Goal: Task Accomplishment & Management: Complete application form

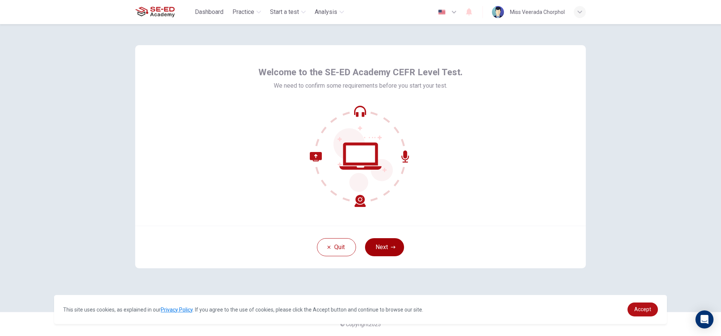
click at [397, 245] on button "Next" at bounding box center [384, 247] width 39 height 18
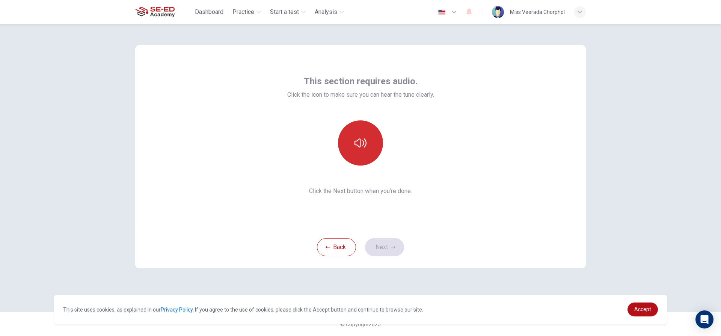
click at [355, 148] on icon "button" at bounding box center [361, 143] width 12 height 12
click at [394, 245] on icon "button" at bounding box center [393, 247] width 5 height 5
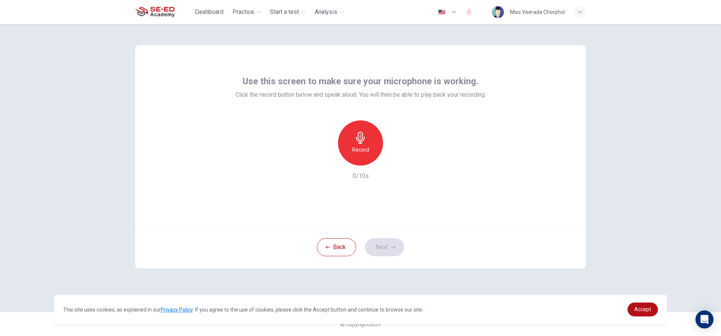
drag, startPoint x: 366, startPoint y: 145, endPoint x: 363, endPoint y: 154, distance: 10.5
click at [366, 148] on div "Record" at bounding box center [360, 142] width 45 height 45
click at [373, 141] on div "Stop" at bounding box center [360, 142] width 45 height 45
click at [381, 240] on button "Next" at bounding box center [384, 247] width 39 height 18
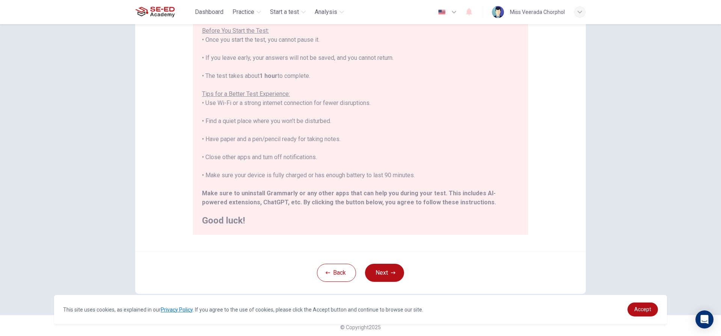
scroll to position [82, 0]
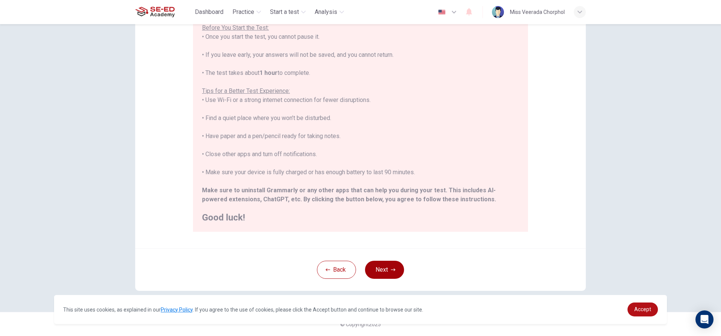
click at [384, 268] on button "Next" at bounding box center [384, 269] width 39 height 18
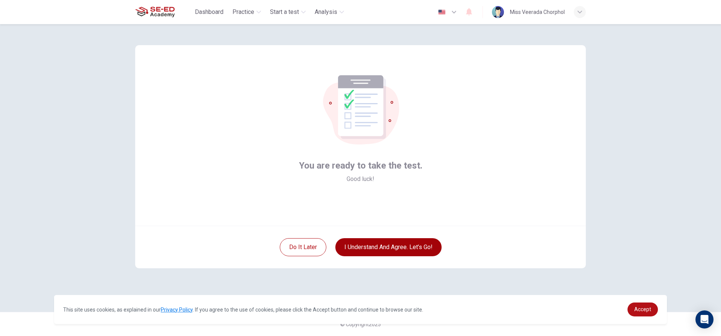
click at [423, 243] on button "I understand and agree. Let’s go!" at bounding box center [389, 247] width 106 height 18
click at [405, 245] on button "I understand and agree. Let’s go!" at bounding box center [389, 247] width 106 height 18
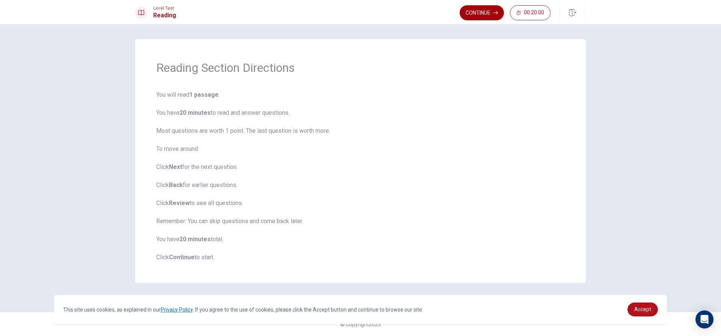
click at [491, 12] on button "Continue" at bounding box center [482, 12] width 44 height 15
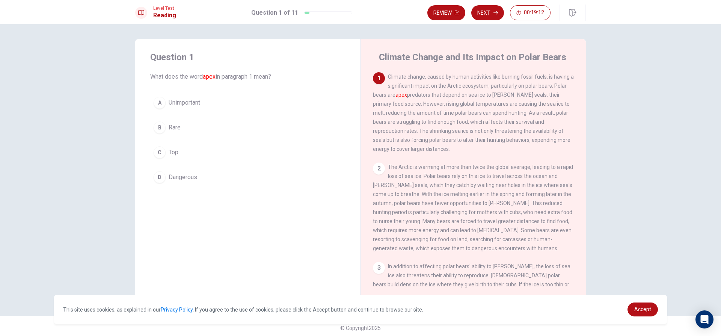
click at [169, 148] on span "Top" at bounding box center [174, 152] width 10 height 9
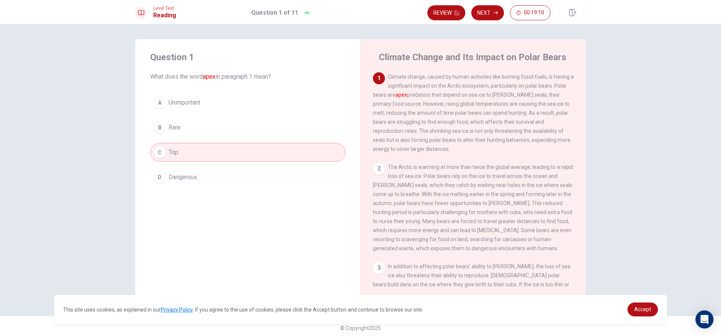
scroll to position [4, 0]
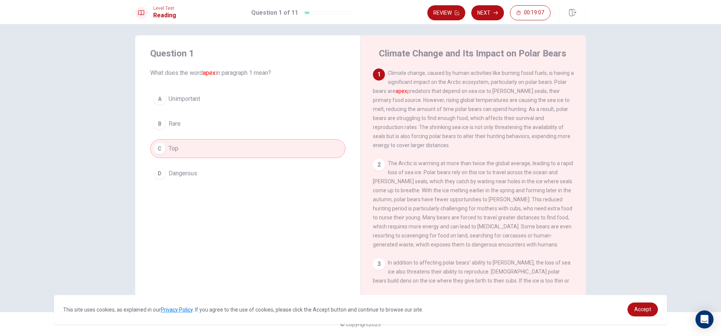
click at [156, 150] on div "C" at bounding box center [160, 148] width 12 height 12
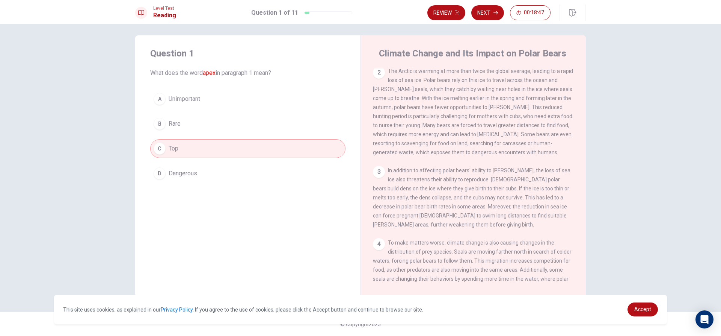
scroll to position [17, 0]
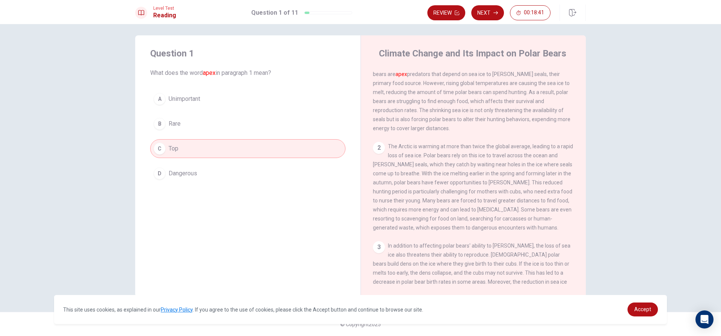
click at [268, 134] on div "A Unimportant B Rare C Top D Dangerous" at bounding box center [247, 135] width 195 height 93
click at [231, 148] on button "C Top" at bounding box center [247, 148] width 195 height 19
click at [157, 145] on div "C" at bounding box center [160, 148] width 12 height 12
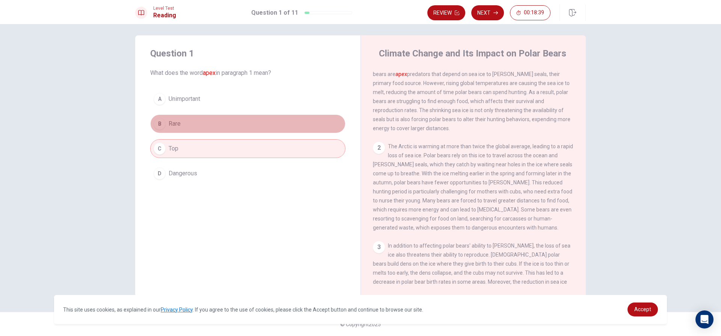
click at [180, 122] on button "B Rare" at bounding box center [247, 123] width 195 height 19
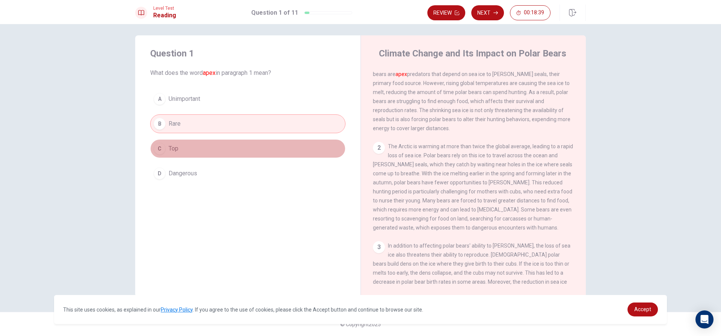
click at [155, 154] on button "C Top" at bounding box center [247, 148] width 195 height 19
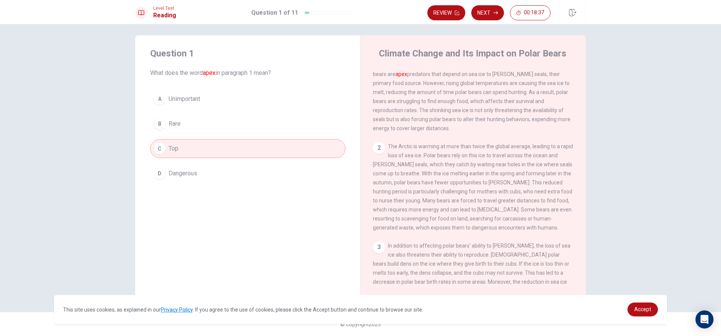
click at [162, 145] on div "C" at bounding box center [160, 148] width 12 height 12
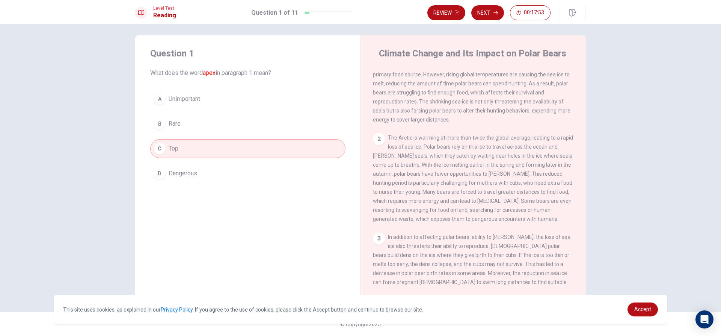
scroll to position [0, 0]
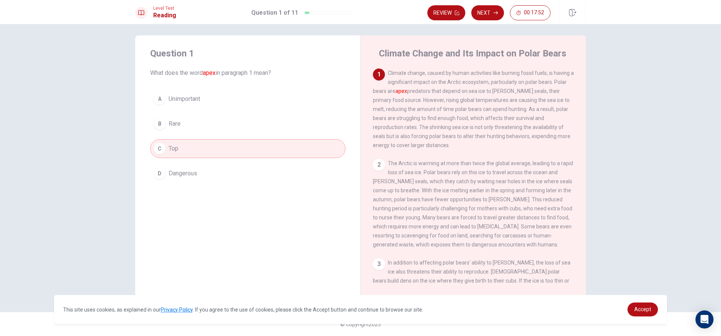
click at [413, 170] on div "2 The Arctic is warming at more than twice the global average, leading to a rap…" at bounding box center [473, 204] width 201 height 90
click at [345, 88] on div "Question 1 What does the word apex in paragraph 1 mean? A Unimportant B Rare C …" at bounding box center [247, 114] width 225 height 159
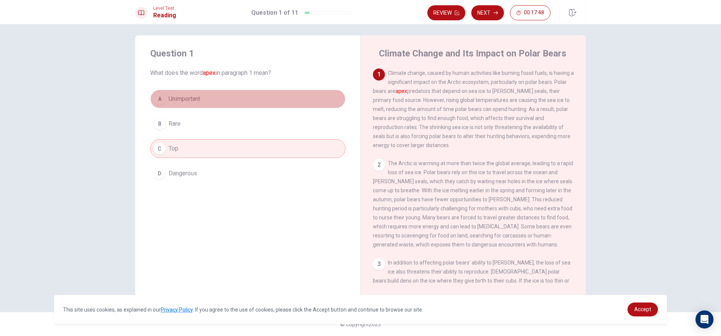
drag, startPoint x: 334, startPoint y: 92, endPoint x: 306, endPoint y: 100, distance: 29.3
click at [306, 100] on button "A Unimportant" at bounding box center [247, 98] width 195 height 19
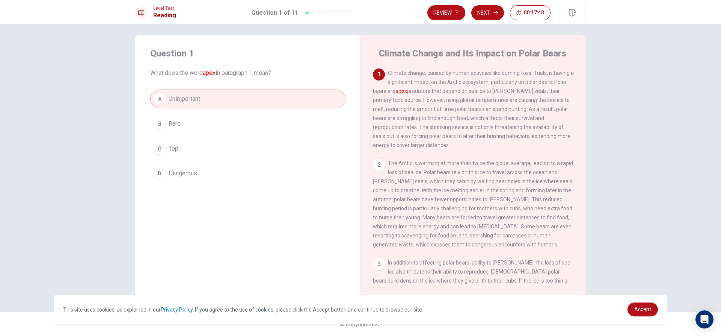
click at [277, 146] on button "C Top" at bounding box center [247, 148] width 195 height 19
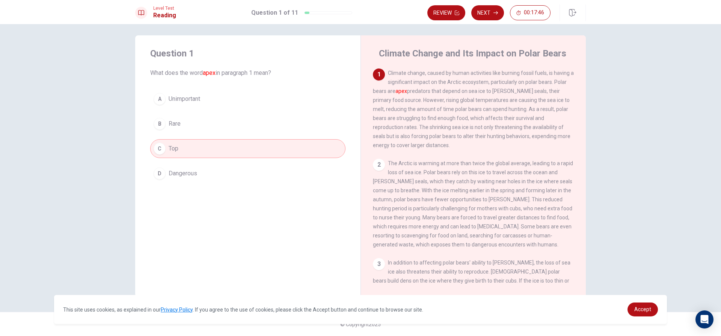
drag, startPoint x: 149, startPoint y: 272, endPoint x: 153, endPoint y: 229, distance: 43.4
click at [149, 256] on div "Question 1 What does the word apex in paragraph 1 mean? A Unimportant B Rare C …" at bounding box center [247, 165] width 225 height 261
drag, startPoint x: 153, startPoint y: 229, endPoint x: 171, endPoint y: 198, distance: 35.3
click at [159, 211] on div "Question 1 What does the word apex in paragraph 1 mean? A Unimportant B Rare C …" at bounding box center [247, 165] width 225 height 261
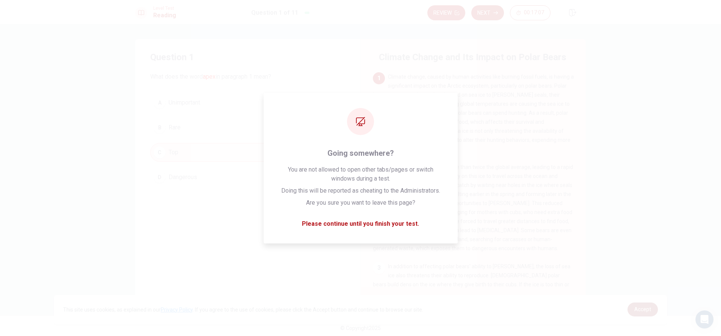
click at [639, 308] on span "Accept" at bounding box center [643, 309] width 17 height 6
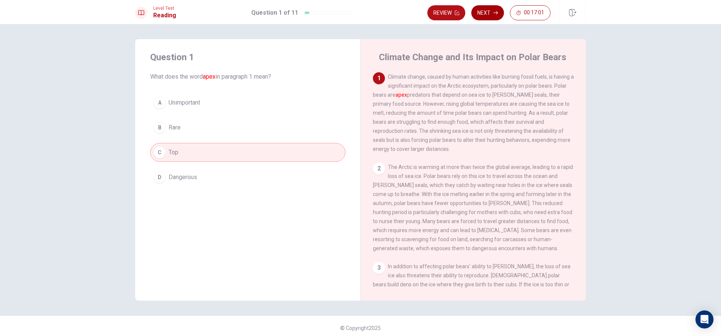
click at [492, 15] on button "Next" at bounding box center [488, 12] width 33 height 15
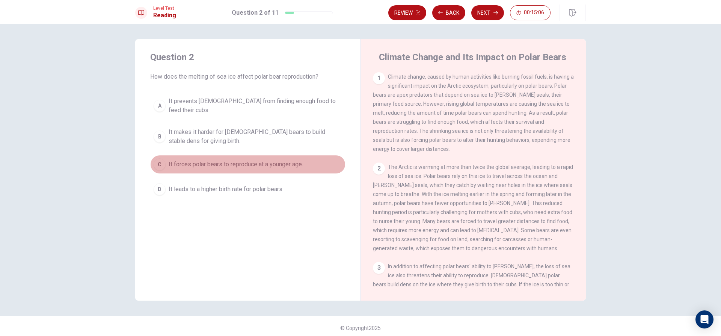
click at [197, 160] on span "It forces polar bears to reproduce at a younger age." at bounding box center [236, 164] width 135 height 9
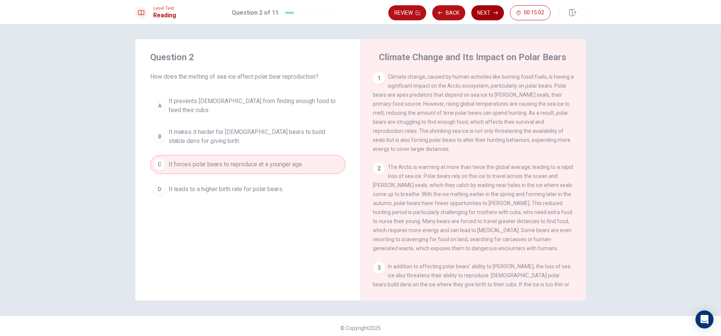
click at [489, 9] on button "Next" at bounding box center [488, 12] width 33 height 15
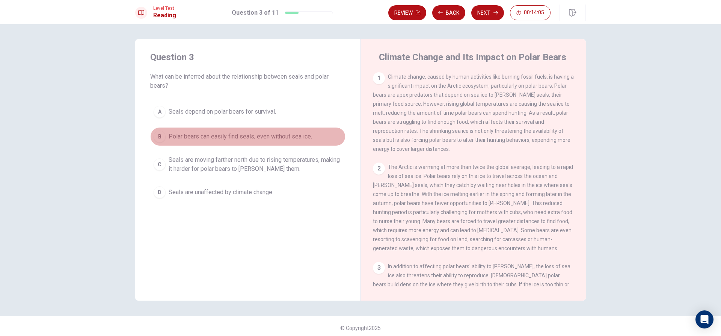
click at [277, 132] on span "Polar bears can easily find seals, even without sea ice." at bounding box center [241, 136] width 144 height 9
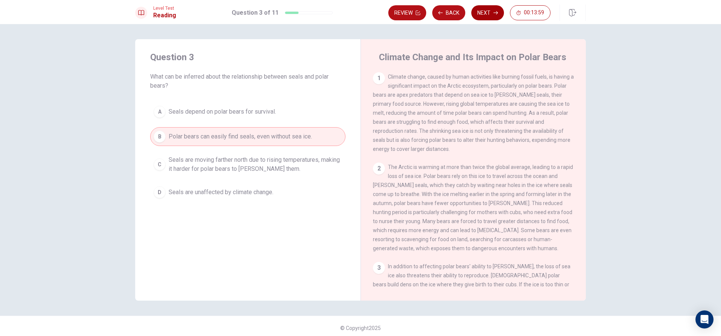
click at [492, 8] on button "Next" at bounding box center [488, 12] width 33 height 15
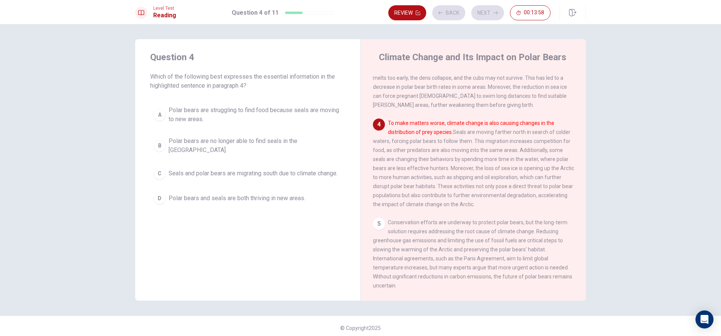
scroll to position [224, 0]
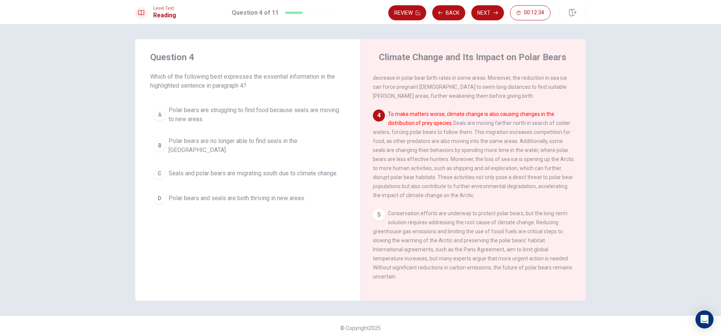
click at [295, 115] on span "Polar bears are struggling to find food because seals are moving to new areas." at bounding box center [256, 115] width 174 height 18
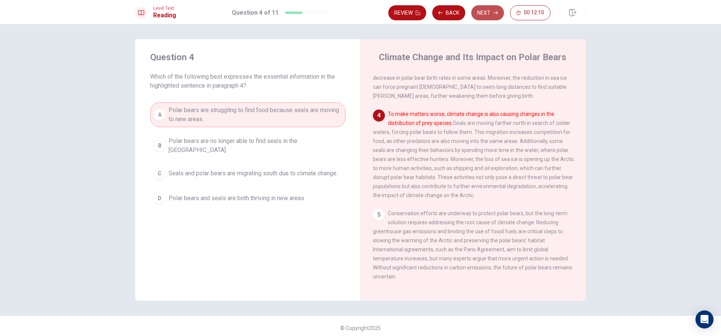
click at [482, 8] on button "Next" at bounding box center [488, 12] width 33 height 15
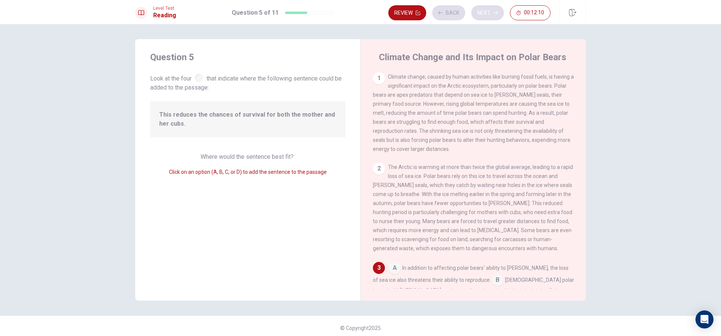
scroll to position [131, 0]
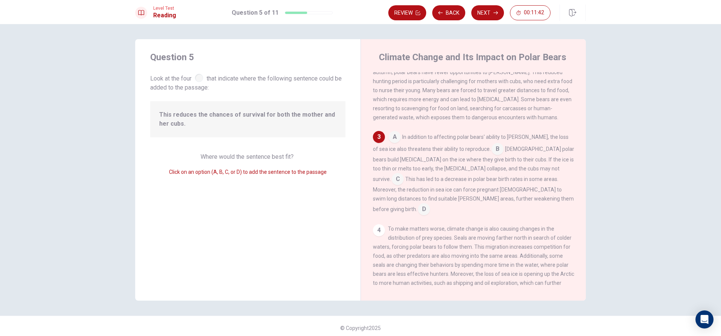
click at [205, 76] on span "Look at the four that indicate where the following sentence could be added to t…" at bounding box center [247, 82] width 195 height 20
click at [199, 80] on div at bounding box center [199, 78] width 8 height 8
click at [197, 75] on div at bounding box center [199, 78] width 8 height 8
click at [404, 174] on input at bounding box center [398, 180] width 12 height 12
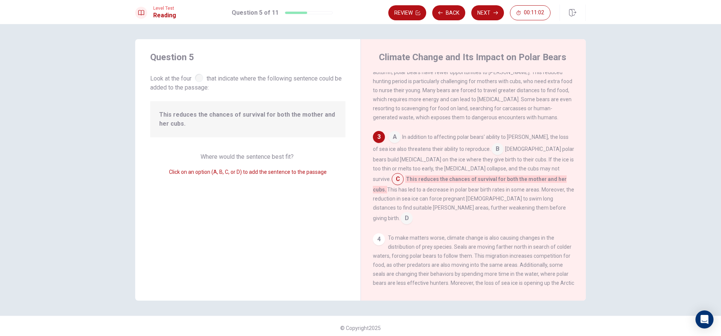
click at [492, 156] on input at bounding box center [498, 150] width 12 height 12
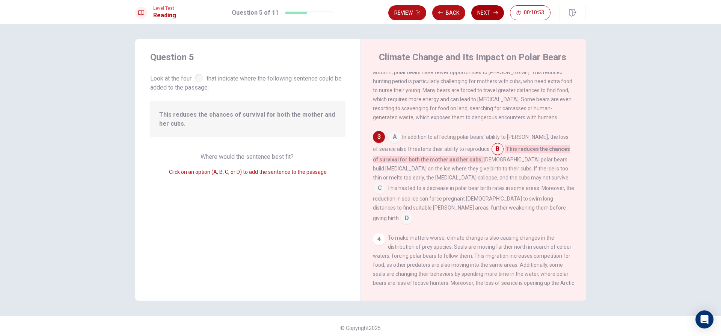
click at [495, 10] on button "Next" at bounding box center [488, 12] width 33 height 15
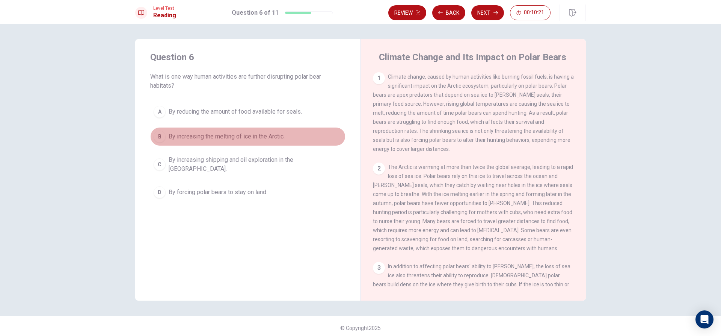
click at [215, 137] on span "By increasing the melting of ice in the Arctic." at bounding box center [227, 136] width 116 height 9
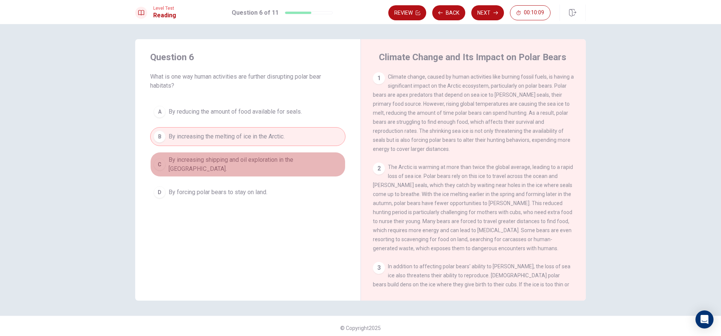
click at [196, 165] on span "By increasing shipping and oil exploration in the [GEOGRAPHIC_DATA]." at bounding box center [256, 164] width 174 height 18
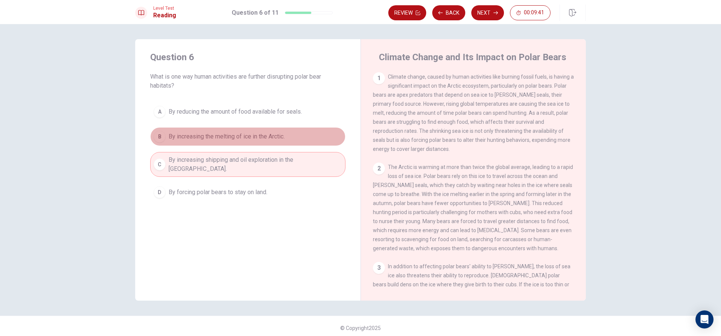
click at [254, 136] on span "By increasing the melting of ice in the Arctic." at bounding box center [227, 136] width 116 height 9
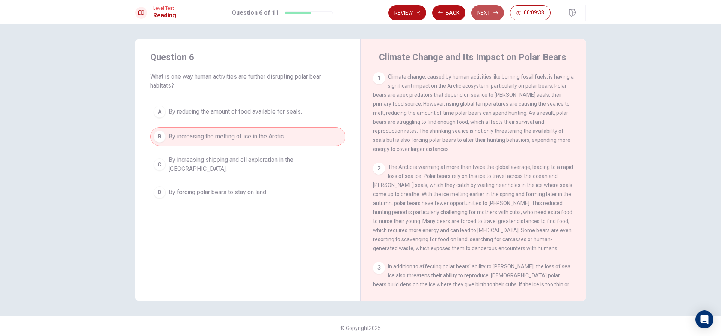
click at [488, 6] on button "Next" at bounding box center [488, 12] width 33 height 15
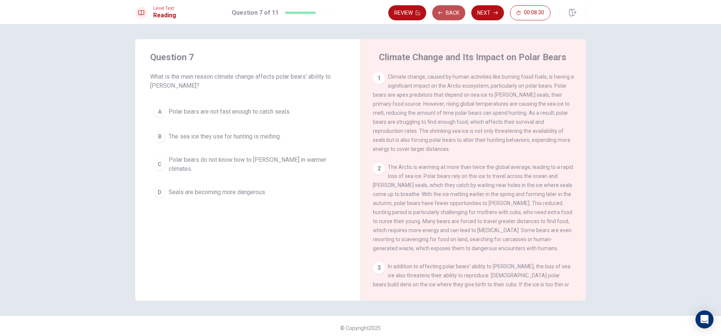
click at [452, 15] on button "Back" at bounding box center [448, 12] width 33 height 15
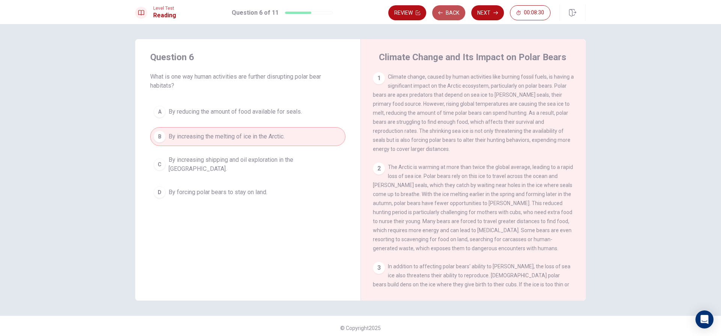
click at [452, 15] on button "Back" at bounding box center [448, 12] width 33 height 15
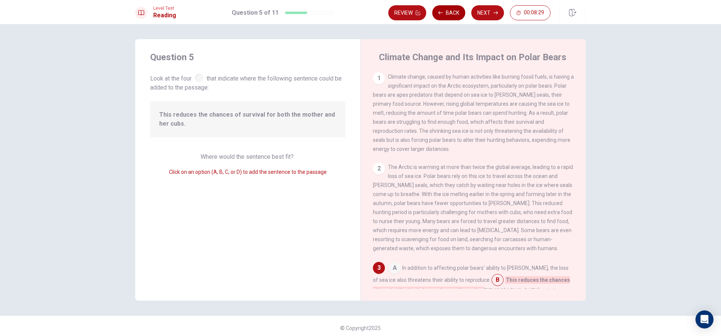
scroll to position [140, 0]
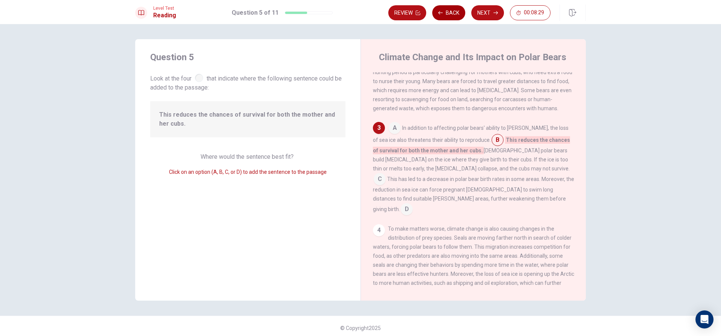
click at [452, 15] on button "Back" at bounding box center [448, 12] width 33 height 15
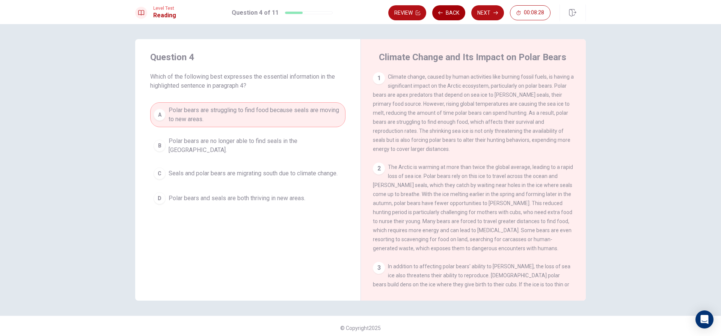
click at [452, 15] on button "Back" at bounding box center [448, 12] width 33 height 15
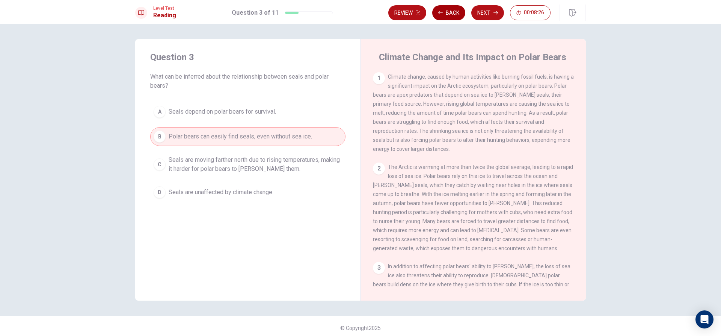
click at [447, 13] on button "Back" at bounding box center [448, 12] width 33 height 15
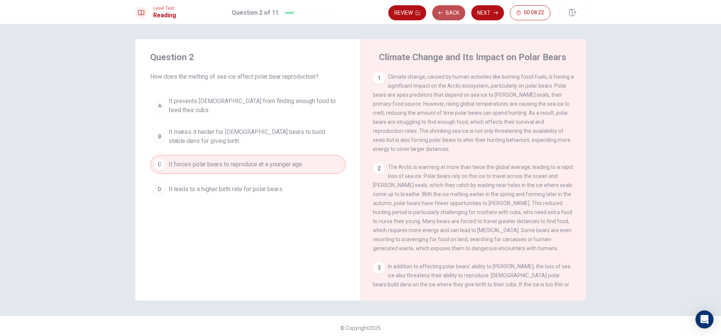
click at [446, 14] on button "Back" at bounding box center [448, 12] width 33 height 15
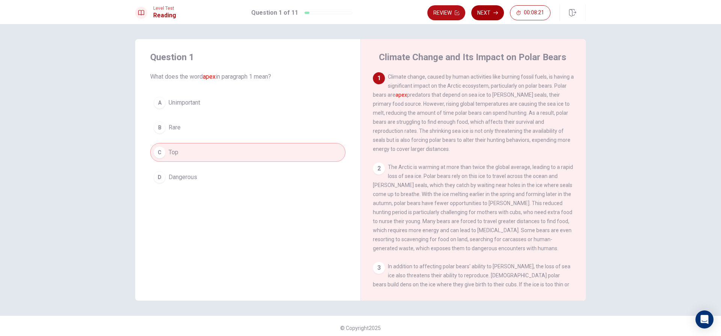
click at [494, 10] on button "Next" at bounding box center [488, 12] width 33 height 15
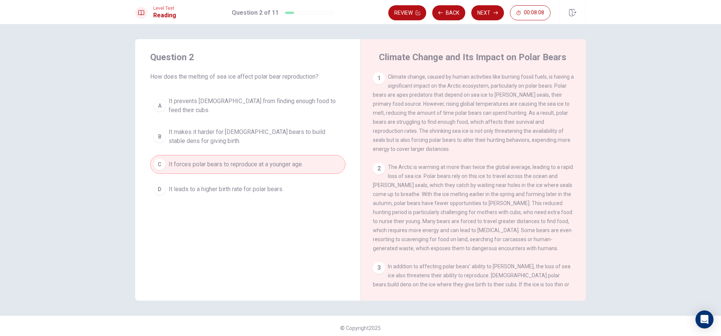
click at [327, 98] on button "A It prevents [DEMOGRAPHIC_DATA] from finding enough food to feed their cubs." at bounding box center [247, 105] width 195 height 25
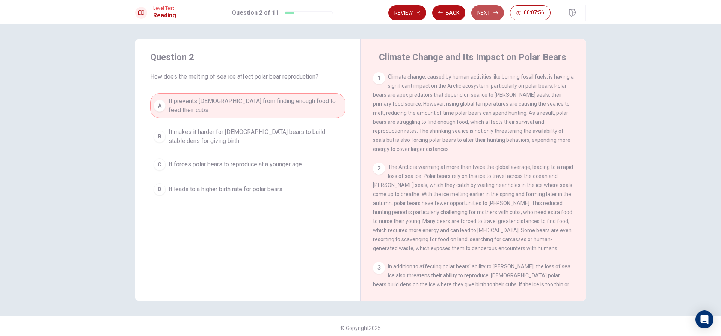
click at [490, 16] on button "Next" at bounding box center [488, 12] width 33 height 15
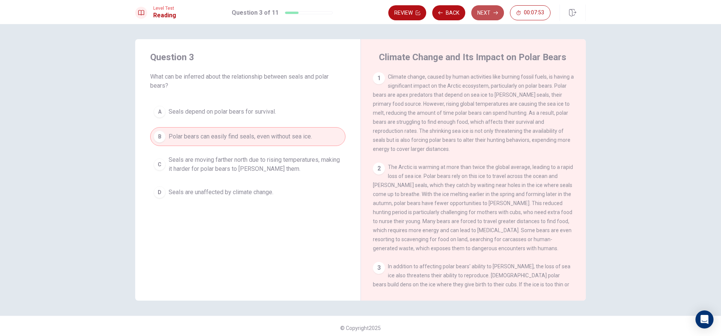
click at [490, 16] on button "Next" at bounding box center [488, 12] width 33 height 15
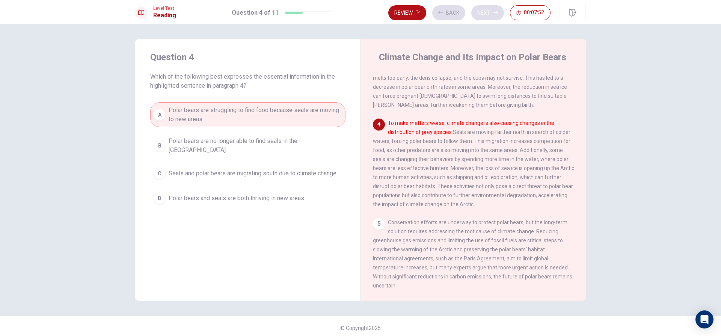
scroll to position [224, 0]
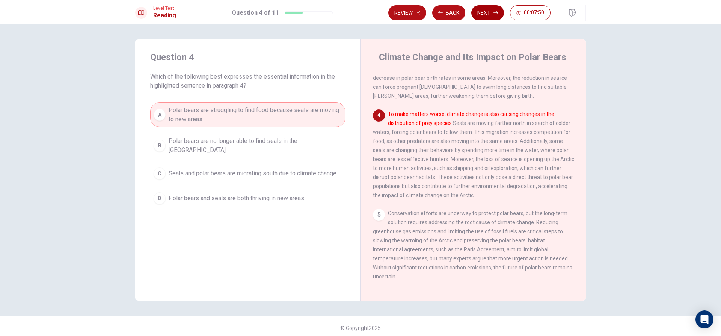
click at [490, 16] on button "Next" at bounding box center [488, 12] width 33 height 15
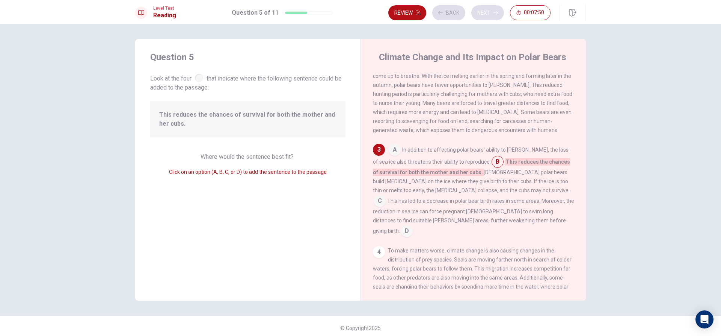
scroll to position [140, 0]
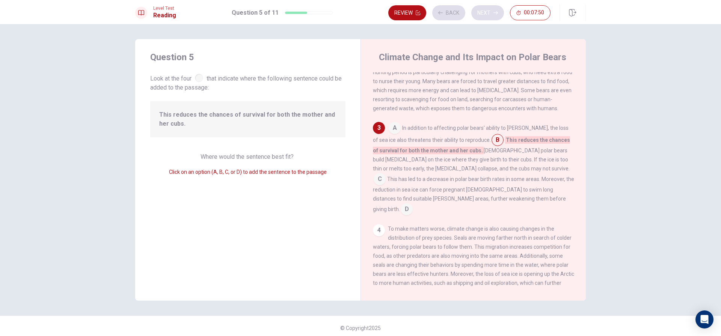
click at [490, 16] on div "Review Back Next 00:07:50" at bounding box center [470, 12] width 162 height 15
click at [490, 16] on div "Review Back Next 00:07:49" at bounding box center [470, 12] width 162 height 15
click at [490, 9] on button "Next" at bounding box center [488, 12] width 33 height 15
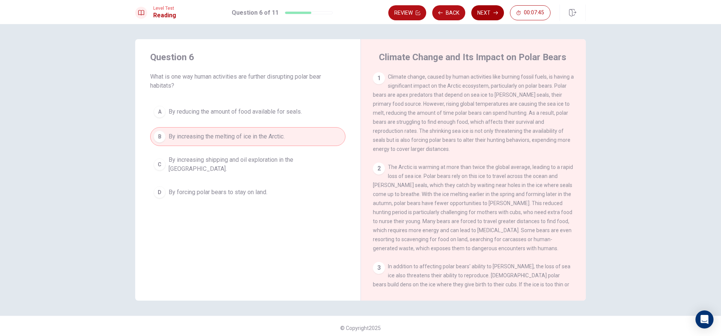
click at [486, 6] on button "Next" at bounding box center [488, 12] width 33 height 15
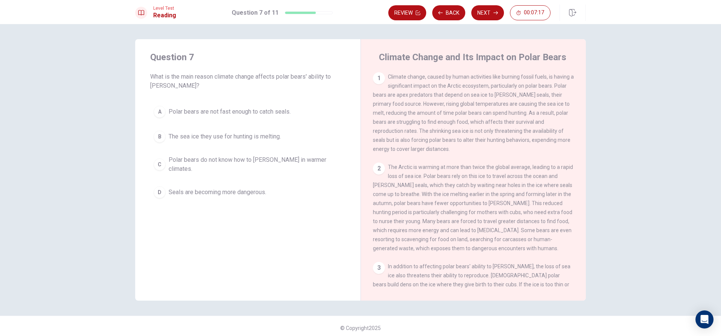
click at [255, 139] on span "The sea ice they use for hunting is melting." at bounding box center [225, 136] width 112 height 9
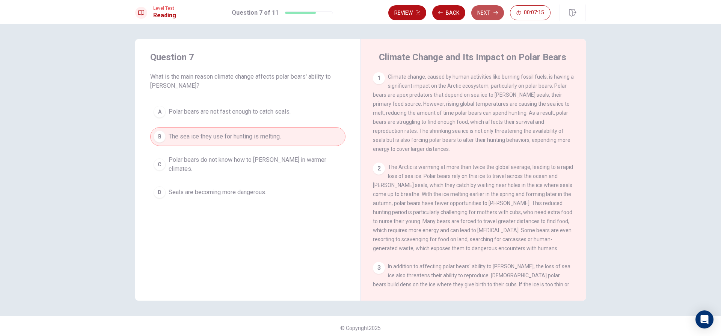
click at [490, 13] on button "Next" at bounding box center [488, 12] width 33 height 15
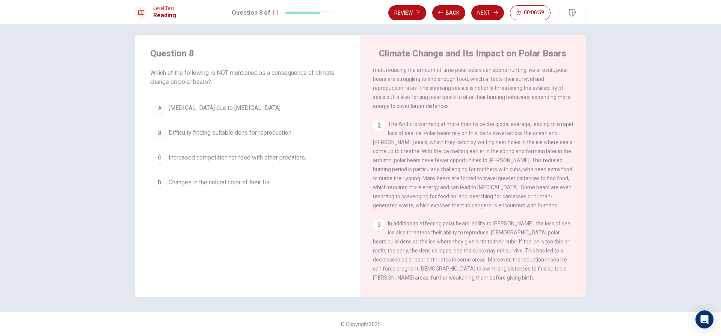
scroll to position [0, 0]
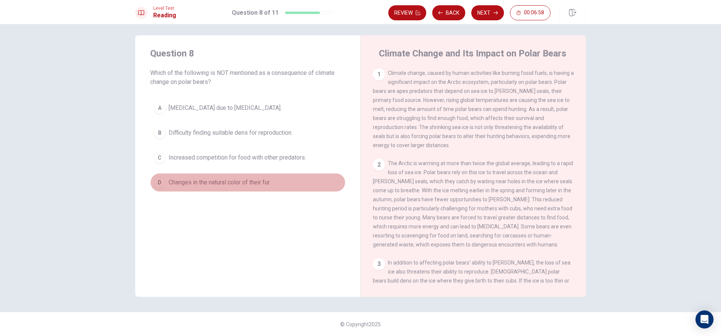
click at [221, 183] on span "Changes in the natural color of their fur." at bounding box center [220, 182] width 102 height 9
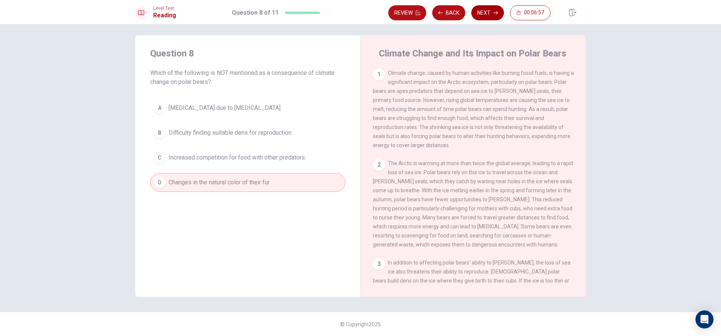
click at [484, 10] on button "Next" at bounding box center [488, 12] width 33 height 15
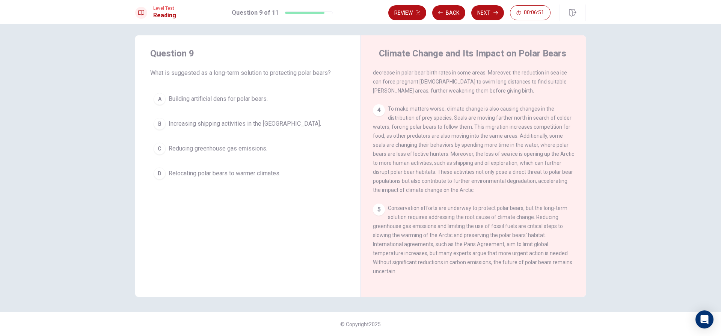
scroll to position [242, 0]
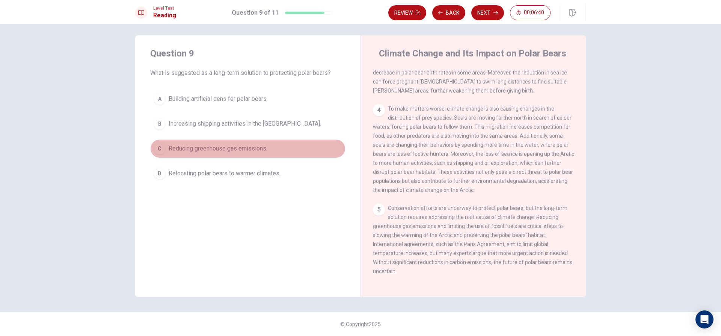
click at [236, 145] on span "Reducing greenhouse gas emissions." at bounding box center [218, 148] width 99 height 9
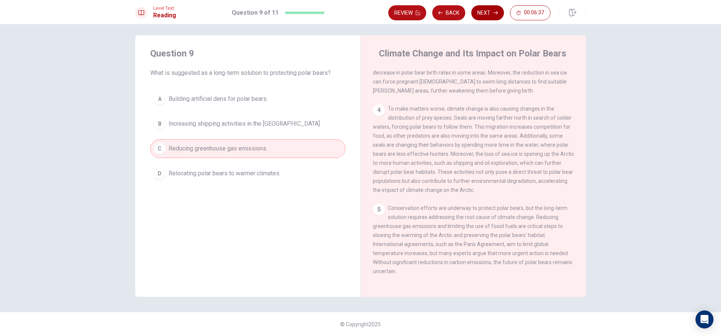
click at [484, 9] on button "Next" at bounding box center [488, 12] width 33 height 15
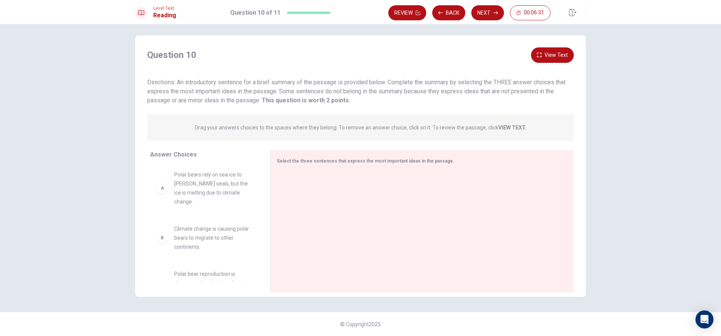
scroll to position [0, 0]
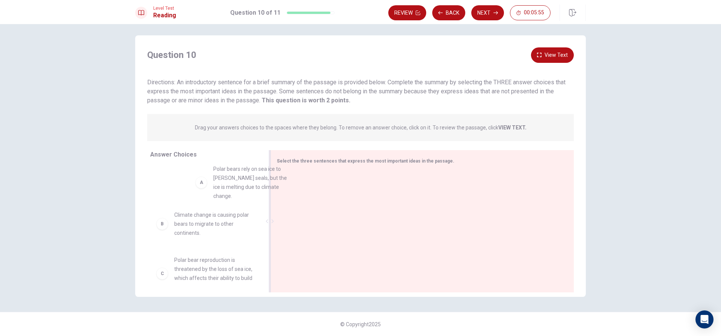
drag, startPoint x: 226, startPoint y: 191, endPoint x: 367, endPoint y: 200, distance: 141.6
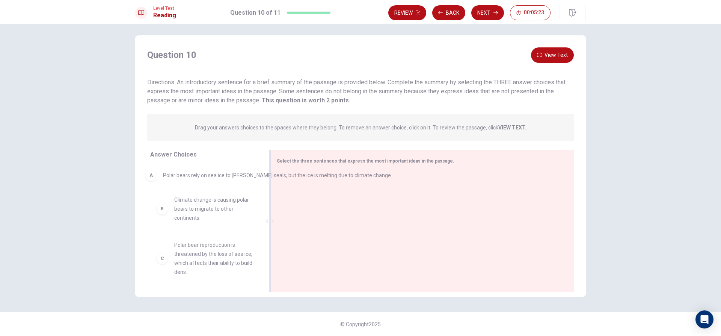
drag, startPoint x: 333, startPoint y: 190, endPoint x: 137, endPoint y: 177, distance: 196.5
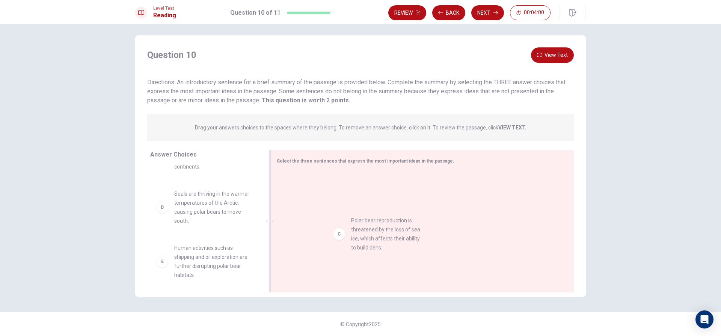
drag, startPoint x: 213, startPoint y: 210, endPoint x: 401, endPoint y: 245, distance: 190.7
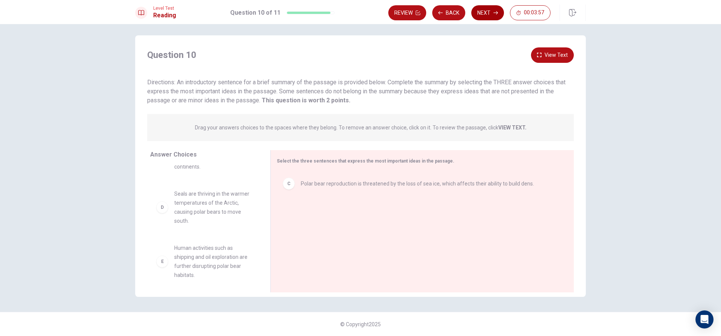
click at [483, 8] on button "Next" at bounding box center [488, 12] width 33 height 15
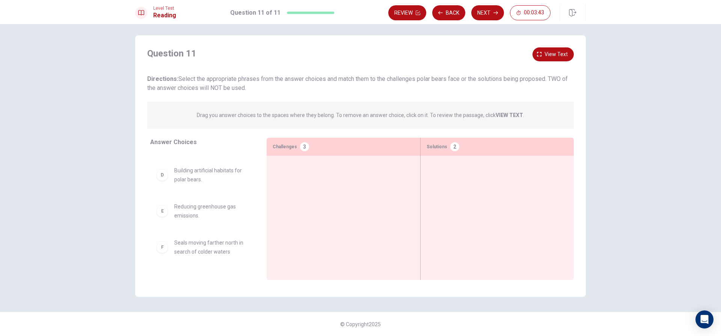
scroll to position [125, 0]
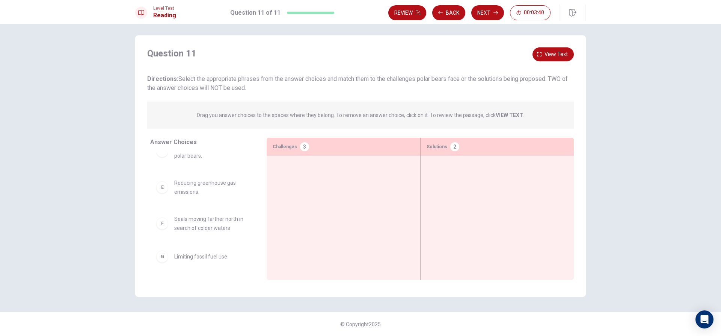
click at [257, 152] on div "Answer Choices A Lack of stable sea ice for hunting. B Increased human activity…" at bounding box center [201, 211] width 132 height 146
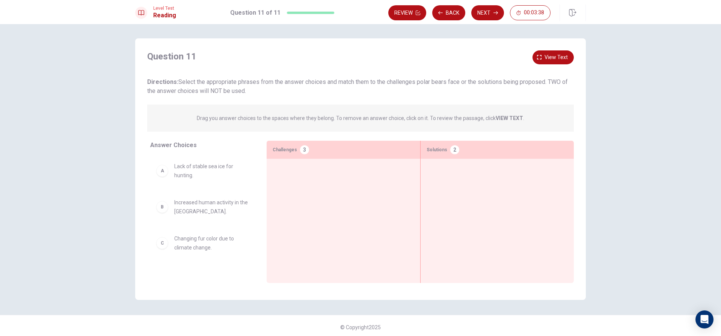
scroll to position [0, 0]
drag, startPoint x: 225, startPoint y: 177, endPoint x: 353, endPoint y: 190, distance: 129.2
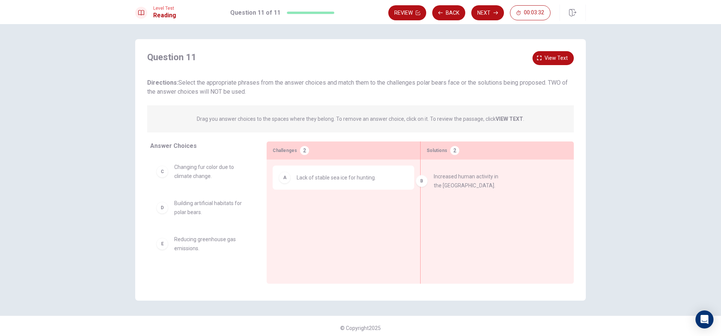
drag, startPoint x: 209, startPoint y: 169, endPoint x: 481, endPoint y: 169, distance: 271.7
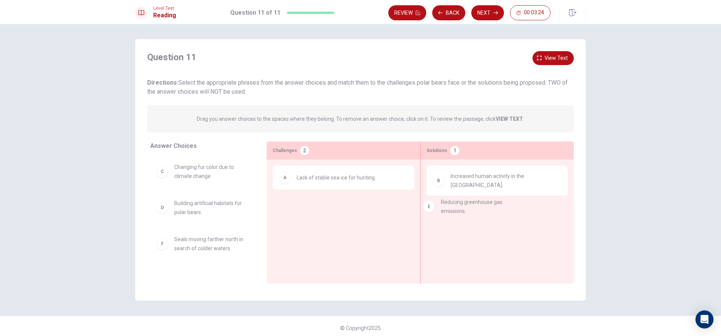
drag, startPoint x: 230, startPoint y: 244, endPoint x: 508, endPoint y: 205, distance: 280.8
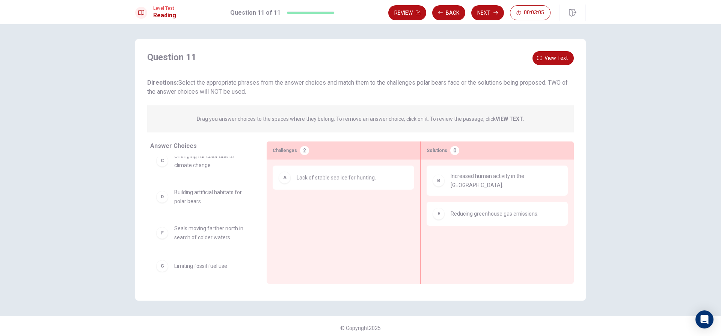
scroll to position [17, 0]
drag, startPoint x: 216, startPoint y: 235, endPoint x: 349, endPoint y: 218, distance: 133.7
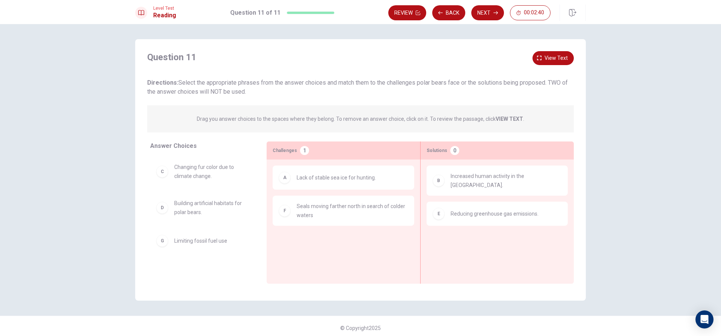
drag, startPoint x: 222, startPoint y: 252, endPoint x: 293, endPoint y: 228, distance: 74.4
click at [293, 228] on div "Answer Choices C Changing fur color due to climate change. D Building artificia…" at bounding box center [360, 212] width 451 height 142
drag, startPoint x: 198, startPoint y: 241, endPoint x: 362, endPoint y: 238, distance: 164.6
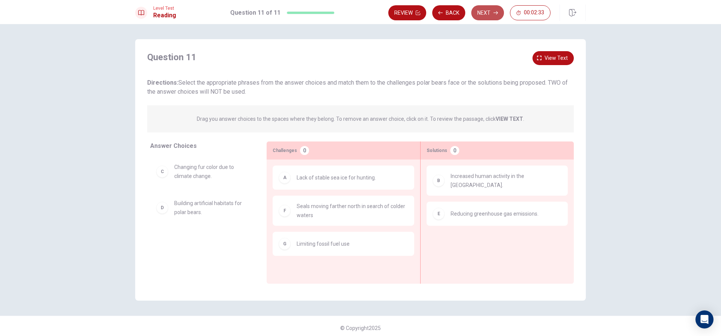
click at [483, 6] on button "Next" at bounding box center [488, 12] width 33 height 15
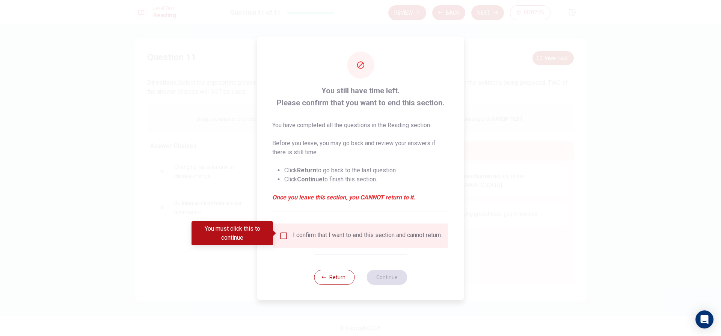
click at [209, 252] on div at bounding box center [360, 168] width 721 height 336
click at [348, 281] on button "Return" at bounding box center [334, 276] width 41 height 15
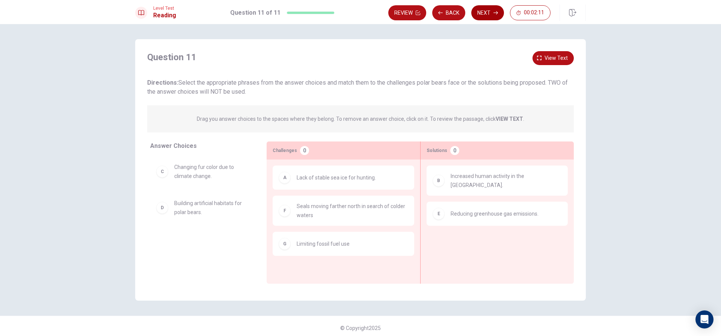
click at [477, 12] on button "Next" at bounding box center [488, 12] width 33 height 15
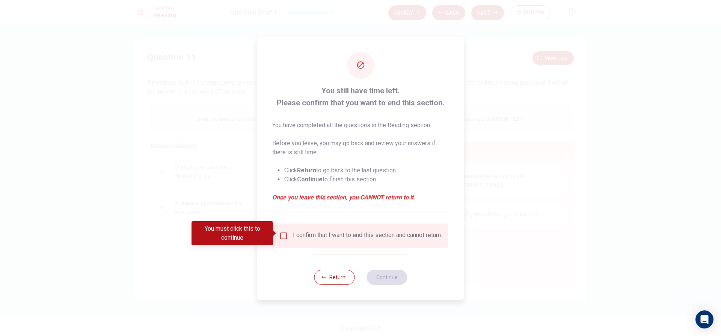
click at [301, 236] on div "I confirm that I want to end this section and cannot return." at bounding box center [367, 235] width 149 height 9
click at [280, 225] on div "I confirm that I want to end this section and cannot return." at bounding box center [361, 235] width 175 height 25
click at [281, 231] on input "You must click this to continue" at bounding box center [284, 235] width 9 height 9
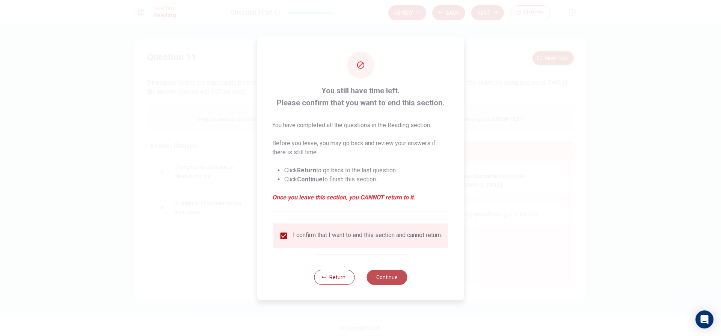
click at [396, 276] on button "Continue" at bounding box center [387, 276] width 41 height 15
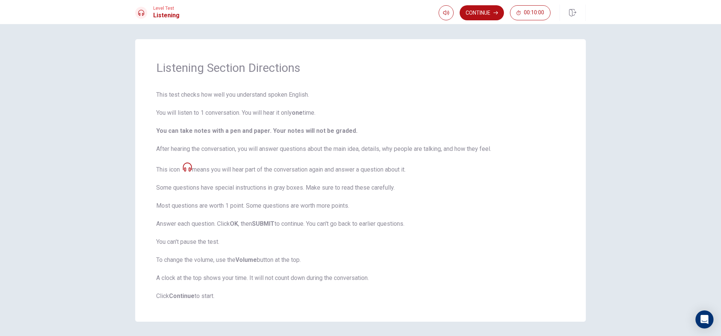
click at [511, 296] on span "This test checks how well you understand spoken English. You will listen to 1 c…" at bounding box center [360, 195] width 409 height 210
click at [481, 10] on button "Continue" at bounding box center [482, 12] width 44 height 15
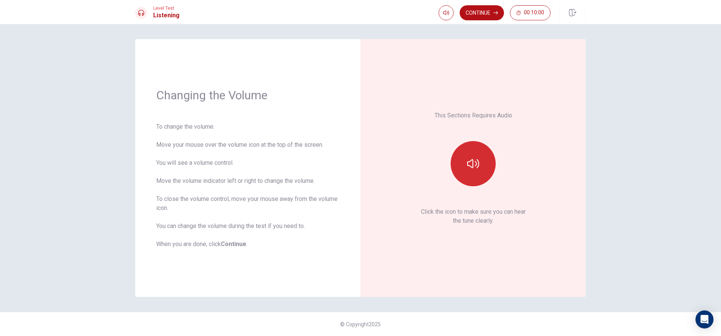
click at [484, 175] on button "button" at bounding box center [473, 163] width 45 height 45
click at [495, 231] on div "This Sections Requires Audio Click the icon to make sure you can hear the tune …" at bounding box center [473, 167] width 183 height 215
click at [480, 214] on p "Click the icon to make sure you can hear the tune clearly." at bounding box center [473, 216] width 105 height 18
click at [478, 13] on button "Continue" at bounding box center [482, 12] width 44 height 15
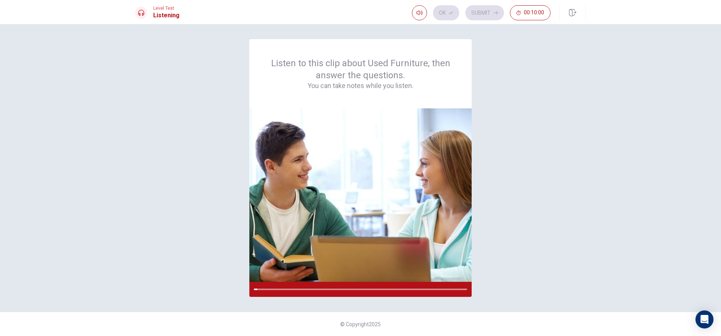
click at [542, 306] on div "Listen to this clip about Used Furniture, then answer the questions. You can ta…" at bounding box center [360, 179] width 721 height 311
click at [530, 260] on div "Listen to this clip about Used Furniture, then answer the questions. You can ta…" at bounding box center [360, 167] width 451 height 257
click at [538, 266] on div "Listen to this clip about Used Furniture, then answer the questions. You can ta…" at bounding box center [360, 167] width 451 height 257
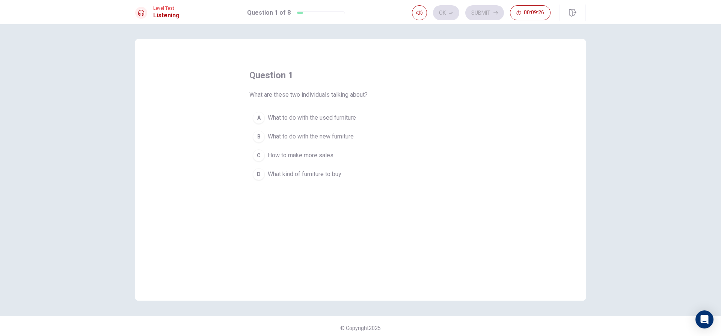
click at [339, 117] on span "What to do with the used furniture" at bounding box center [312, 117] width 88 height 9
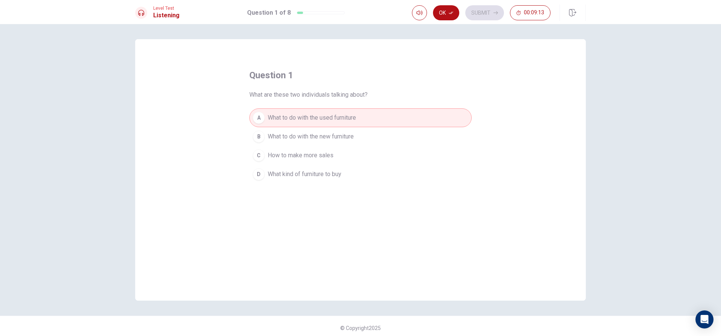
click at [478, 75] on div "question 1 What are these two individuals talking about? A What to do with the …" at bounding box center [360, 169] width 451 height 261
click at [586, 83] on div "question 1 What are these two individuals talking about? A What to do with the …" at bounding box center [360, 169] width 475 height 261
click at [443, 10] on button "Ok" at bounding box center [446, 12] width 26 height 15
drag, startPoint x: 451, startPoint y: 91, endPoint x: 324, endPoint y: 101, distance: 127.4
click at [335, 103] on div "question 1 What are these two individuals talking about? A What to do with the …" at bounding box center [360, 126] width 222 height 114
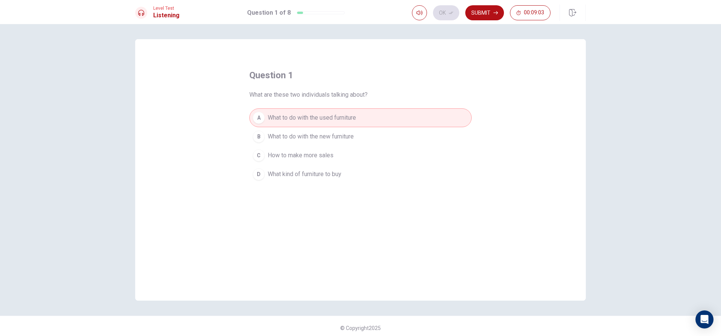
drag, startPoint x: 519, startPoint y: 122, endPoint x: 396, endPoint y: 138, distance: 123.2
click at [396, 138] on div "question 1 What are these two individuals talking about? A What to do with the …" at bounding box center [360, 169] width 451 height 261
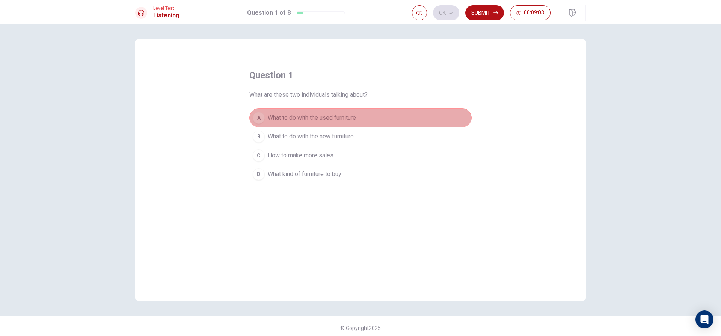
drag, startPoint x: 437, startPoint y: 126, endPoint x: 386, endPoint y: 136, distance: 52.0
click at [386, 136] on div "A What to do with the used furniture B What to do with the new furniture C How …" at bounding box center [360, 145] width 222 height 75
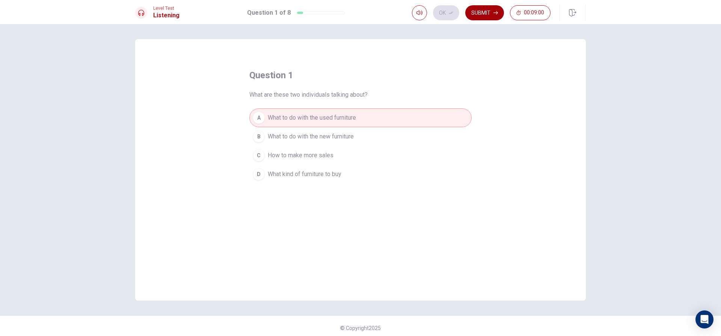
click at [484, 13] on button "Submit" at bounding box center [485, 12] width 39 height 15
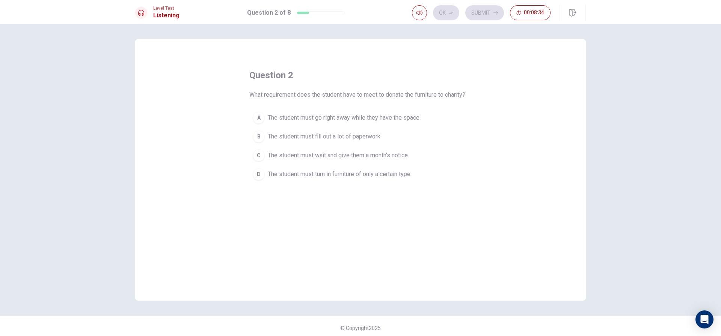
click at [380, 176] on span "The student must turn in furniture of only a certain type" at bounding box center [339, 173] width 143 height 9
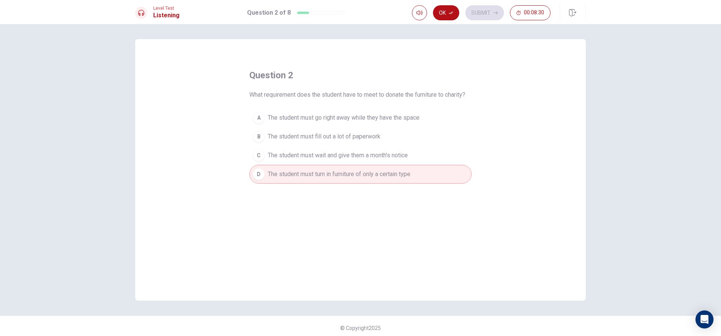
click at [304, 114] on span "The student must go right away while they have the space" at bounding box center [344, 117] width 152 height 9
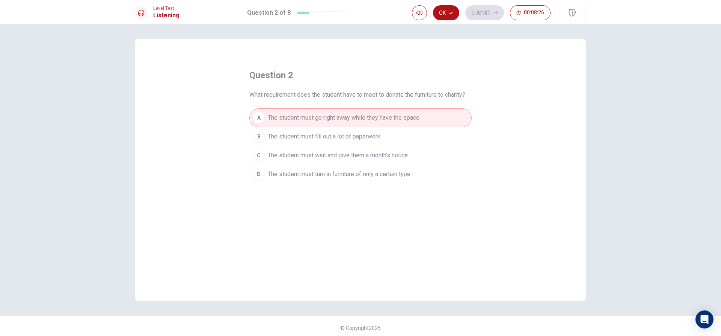
click at [353, 166] on button "D The student must turn in furniture of only a certain type" at bounding box center [360, 174] width 222 height 19
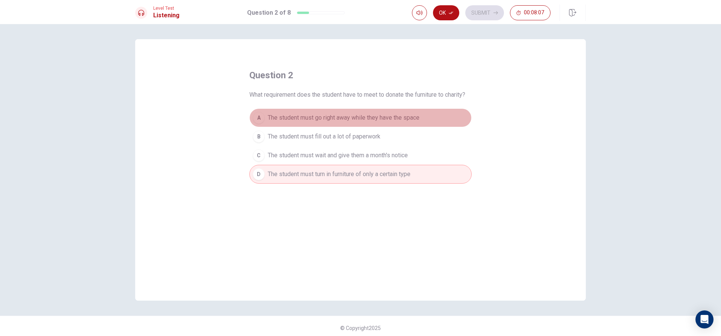
click at [394, 126] on button "A The student must go right away while they have the space" at bounding box center [360, 117] width 222 height 19
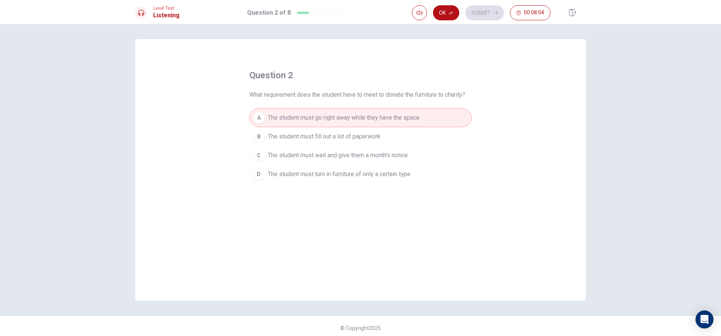
click at [381, 152] on span "The student must wait and give them a month's notice" at bounding box center [338, 155] width 140 height 9
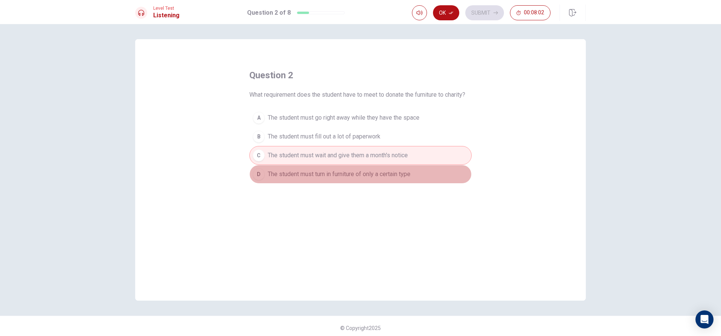
click at [372, 173] on span "The student must turn in furniture of only a certain type" at bounding box center [339, 173] width 143 height 9
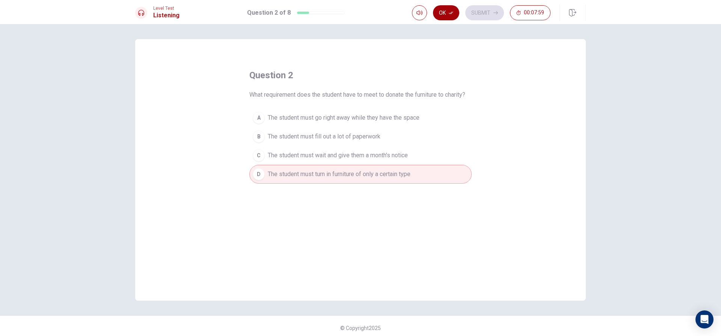
click at [444, 13] on button "Ok" at bounding box center [446, 12] width 26 height 15
click at [490, 17] on button "Submit" at bounding box center [485, 12] width 39 height 15
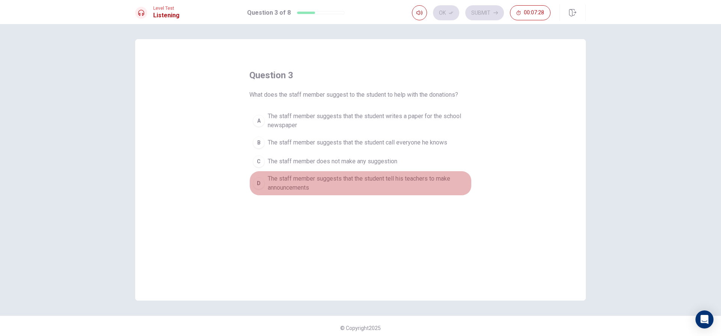
click at [280, 186] on span "The staff member suggests that the student tell his teachers to make announceme…" at bounding box center [368, 183] width 201 height 18
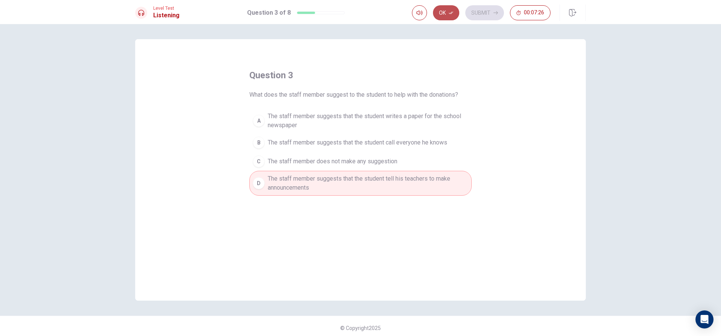
click at [446, 13] on button "Ok" at bounding box center [446, 12] width 26 height 15
click at [490, 11] on button "Submit" at bounding box center [485, 12] width 39 height 15
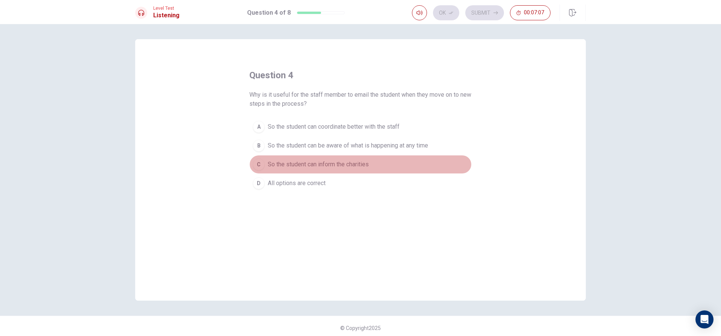
click at [373, 166] on button "C So the student can inform the charities" at bounding box center [360, 164] width 222 height 19
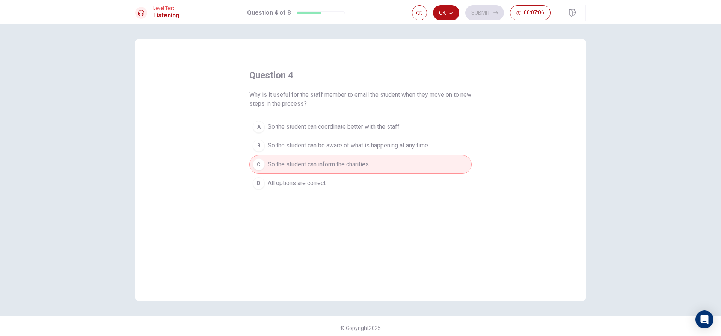
drag, startPoint x: 449, startPoint y: 20, endPoint x: 449, endPoint y: 14, distance: 6.0
click at [449, 18] on button "Ok" at bounding box center [446, 12] width 26 height 15
click at [489, 6] on button "Submit" at bounding box center [485, 12] width 39 height 15
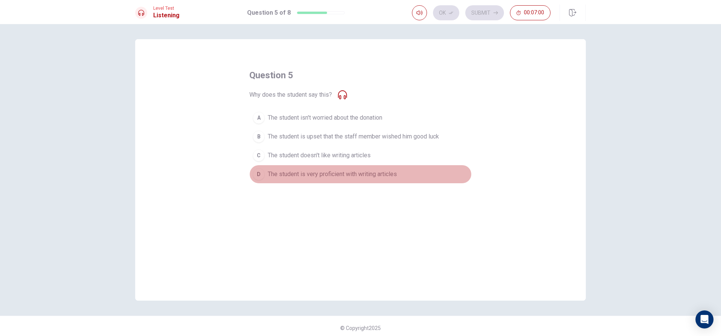
click at [386, 177] on span "The student is very proficient with writing articles" at bounding box center [332, 173] width 129 height 9
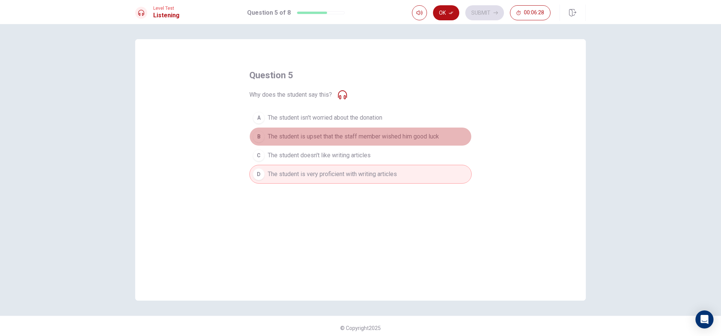
click at [381, 133] on span "The student is upset that the staff member wished him good luck" at bounding box center [353, 136] width 171 height 9
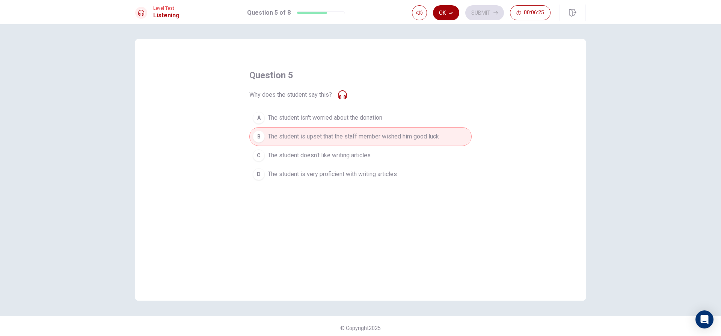
click at [450, 10] on button "Ok" at bounding box center [446, 12] width 26 height 15
click at [479, 7] on button "Submit" at bounding box center [485, 12] width 39 height 15
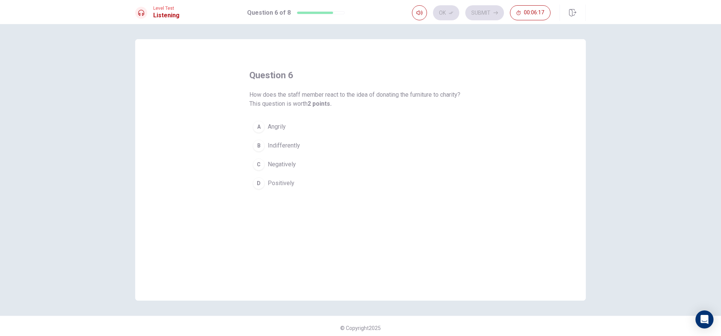
drag, startPoint x: 289, startPoint y: 181, endPoint x: 298, endPoint y: 181, distance: 9.0
click at [290, 181] on span "Positively" at bounding box center [281, 182] width 27 height 9
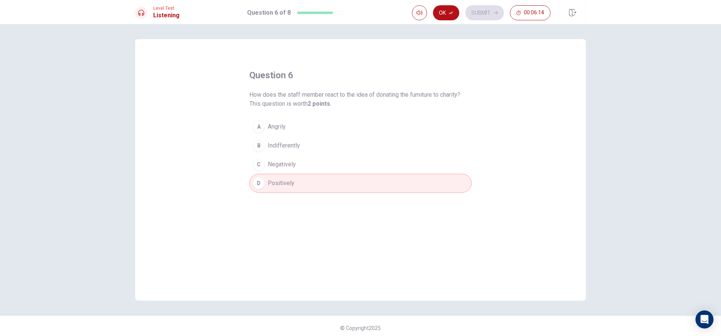
click at [448, 15] on button "Ok" at bounding box center [446, 12] width 26 height 15
click at [471, 9] on button "Submit" at bounding box center [485, 12] width 39 height 15
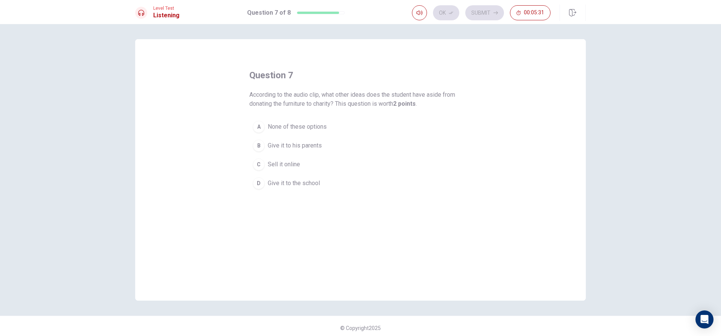
click at [280, 124] on span "None of these options" at bounding box center [297, 126] width 59 height 9
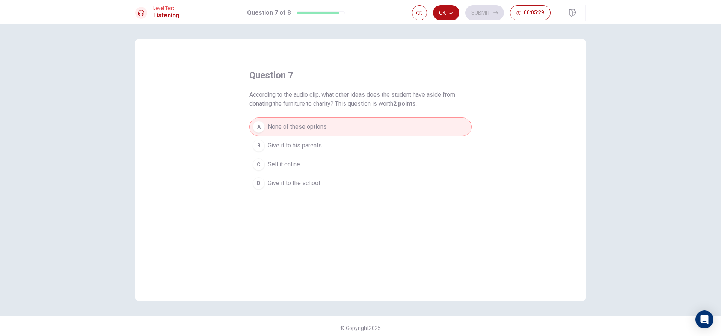
click at [446, 5] on div "Ok Submit 00:05:29" at bounding box center [499, 13] width 174 height 17
click at [449, 11] on icon "button" at bounding box center [451, 13] width 5 height 5
click at [486, 10] on button "Submit" at bounding box center [485, 12] width 39 height 15
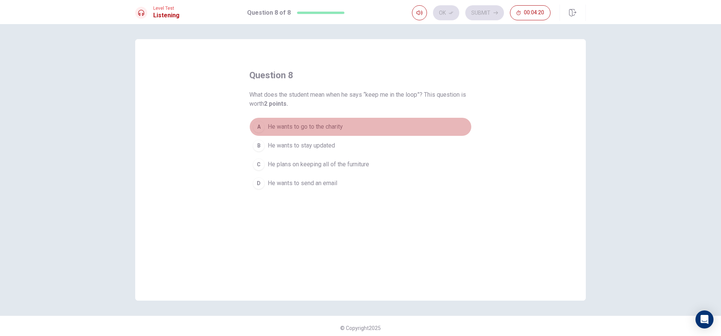
click at [346, 118] on button "A He wants to go to the charity" at bounding box center [360, 126] width 222 height 19
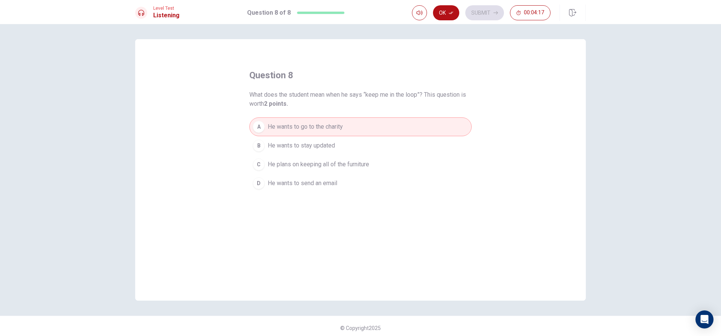
click at [355, 162] on span "He plans on keeping all of the furniture" at bounding box center [318, 164] width 101 height 9
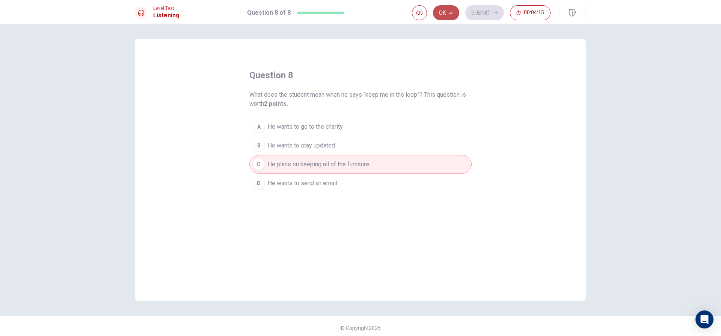
click at [439, 8] on button "Ok" at bounding box center [446, 12] width 26 height 15
click at [487, 9] on button "Submit" at bounding box center [485, 12] width 39 height 15
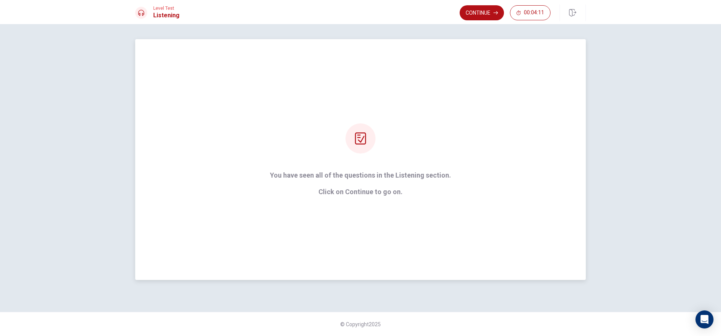
click at [408, 209] on div "You have seen all of the questions in the Listening section. Click on Continue …" at bounding box center [360, 159] width 451 height 240
click at [478, 8] on button "Continue" at bounding box center [482, 12] width 44 height 15
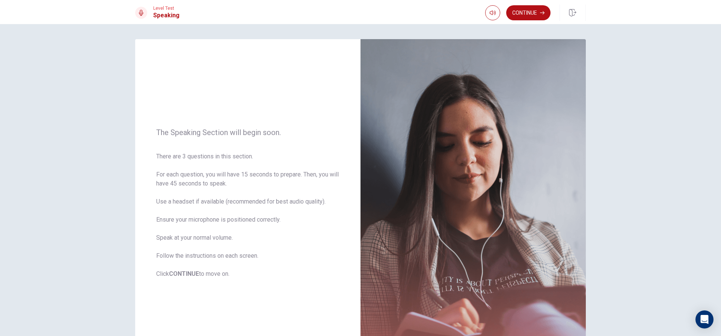
click at [540, 12] on button "Continue" at bounding box center [528, 12] width 44 height 15
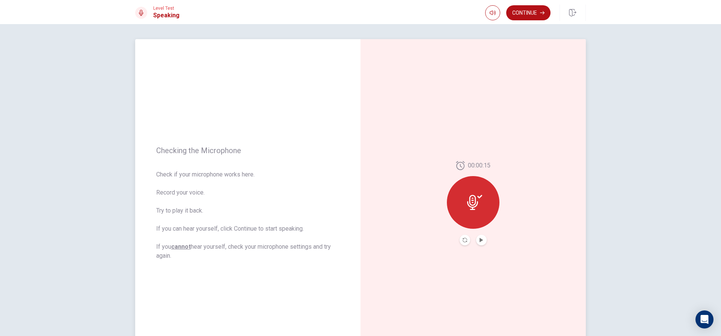
click at [471, 205] on icon at bounding box center [472, 202] width 11 height 15
click at [480, 240] on icon "Play Audio" at bounding box center [481, 239] width 3 height 5
click at [460, 240] on button "Record Again" at bounding box center [465, 239] width 11 height 11
click at [457, 201] on div "Stop Recording" at bounding box center [473, 207] width 53 height 53
click at [480, 240] on icon "Play Audio" at bounding box center [481, 239] width 3 height 5
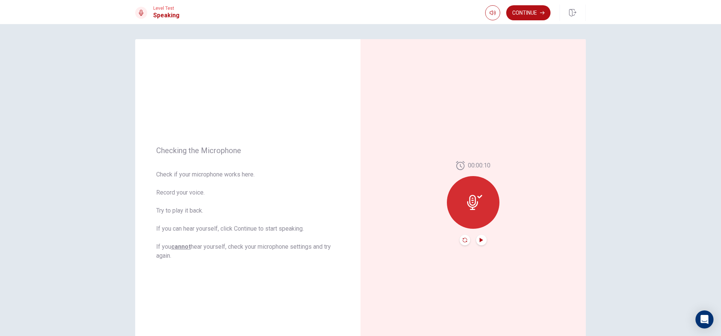
click at [463, 241] on icon "Record Again" at bounding box center [465, 239] width 5 height 5
click at [469, 213] on span "Stop Recording" at bounding box center [474, 216] width 28 height 12
click at [466, 210] on div at bounding box center [473, 202] width 53 height 53
click at [472, 200] on icon at bounding box center [472, 202] width 11 height 15
click at [463, 240] on icon "Record Again" at bounding box center [465, 239] width 5 height 5
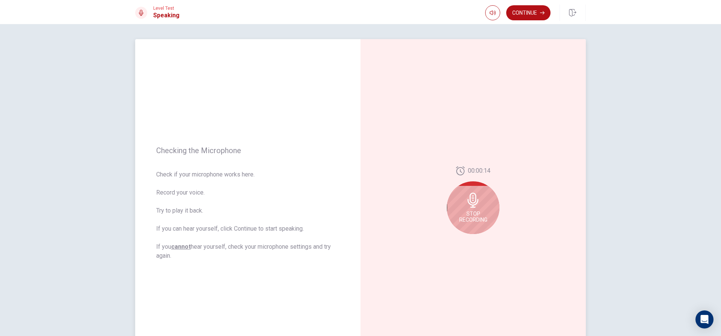
click at [471, 218] on span "Stop Recording" at bounding box center [474, 216] width 28 height 12
click at [483, 237] on button "Play Audio" at bounding box center [481, 239] width 11 height 11
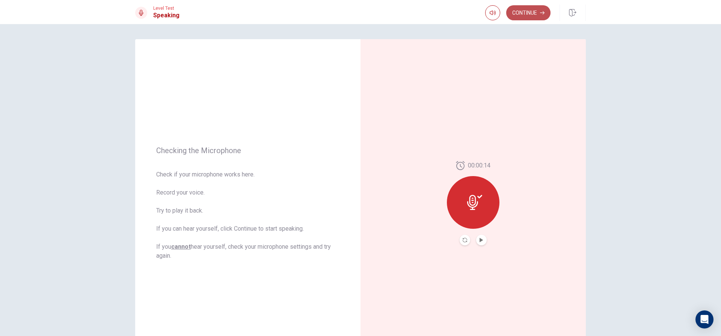
click at [533, 15] on button "Continue" at bounding box center [528, 12] width 44 height 15
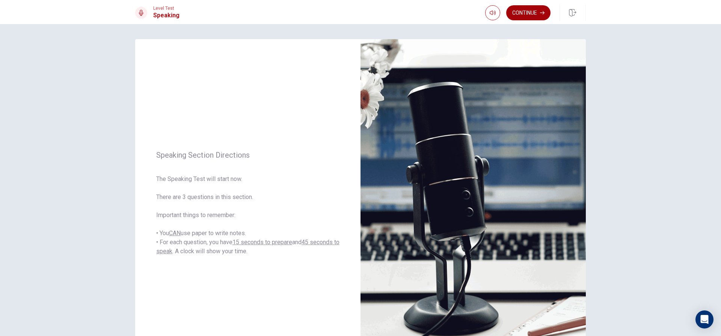
click at [525, 12] on button "Continue" at bounding box center [528, 12] width 44 height 15
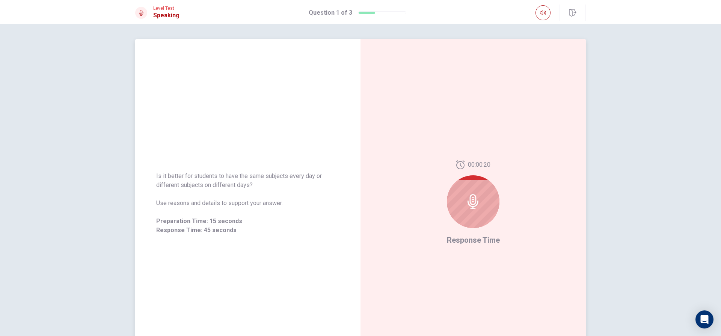
click at [473, 222] on div at bounding box center [473, 201] width 53 height 53
click at [472, 201] on icon at bounding box center [473, 201] width 15 height 15
click at [444, 197] on div "00:00:10 Response Time" at bounding box center [473, 203] width 225 height 328
click at [464, 209] on div at bounding box center [473, 201] width 53 height 53
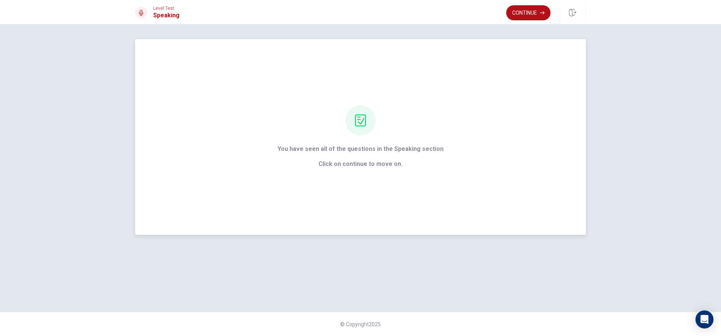
click at [440, 121] on div "You have seen all of the questions in the Speaking section Click on continue to…" at bounding box center [360, 136] width 187 height 63
click at [533, 10] on button "Continue" at bounding box center [528, 12] width 44 height 15
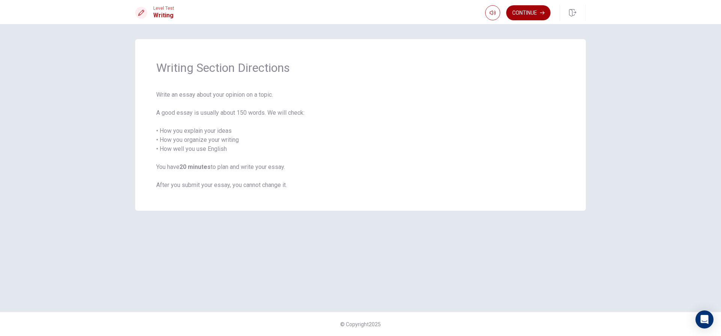
click at [536, 12] on button "Continue" at bounding box center [528, 12] width 44 height 15
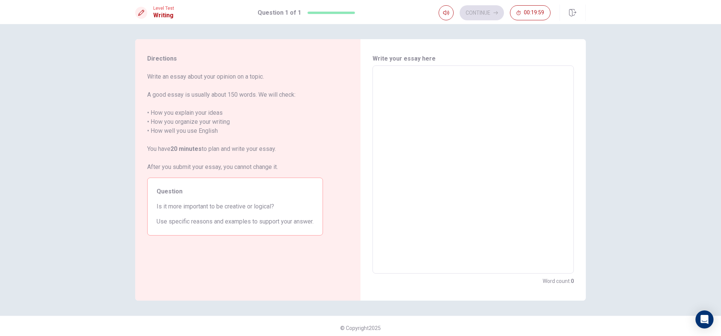
click at [399, 79] on textarea at bounding box center [473, 169] width 191 height 195
click at [378, 77] on textarea at bounding box center [473, 169] width 191 height 195
type textarea "i"
type textarea "x"
type textarea "I"
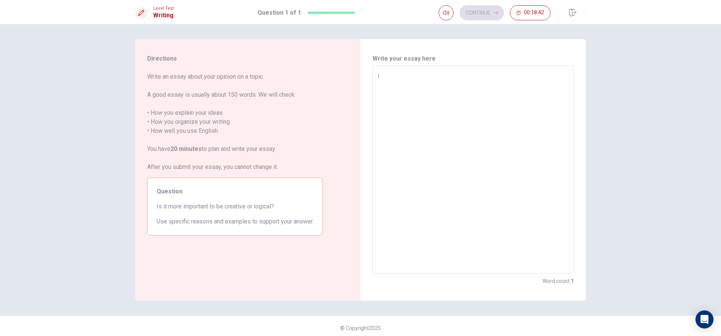
type textarea "x"
type textarea "I"
type textarea "x"
type textarea "I t"
type textarea "x"
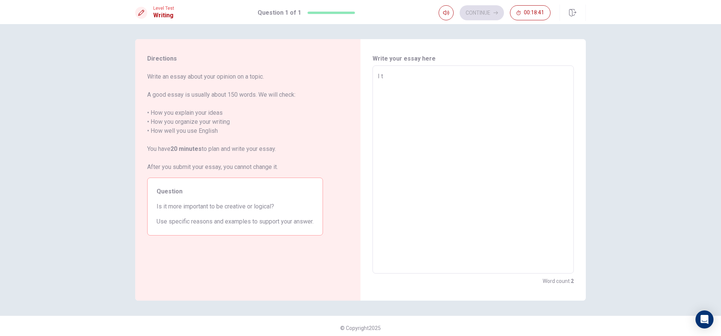
type textarea "I th"
type textarea "x"
type textarea "I thi"
type textarea "x"
type textarea "I thin"
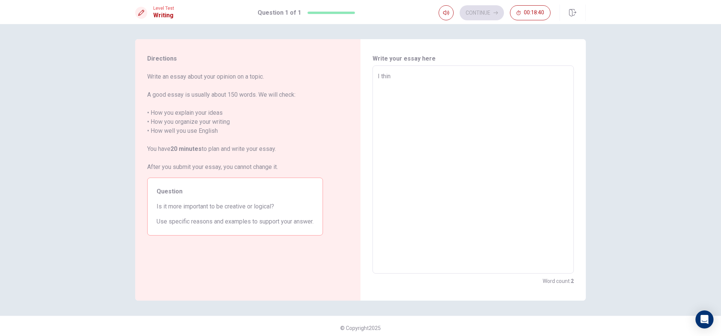
type textarea "x"
type textarea "I think"
type textarea "x"
type textarea "I think"
type textarea "x"
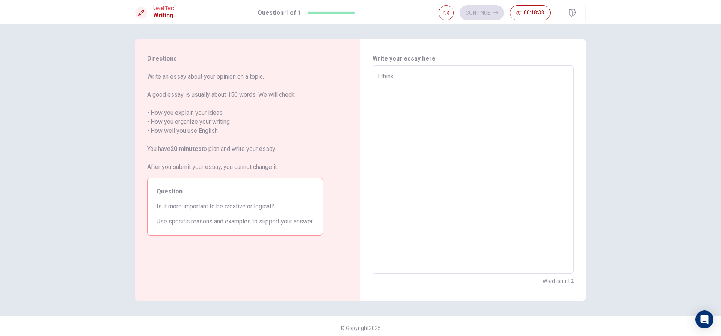
type textarea "I think w"
type textarea "x"
type textarea "I think we"
type textarea "x"
type textarea "I think wea"
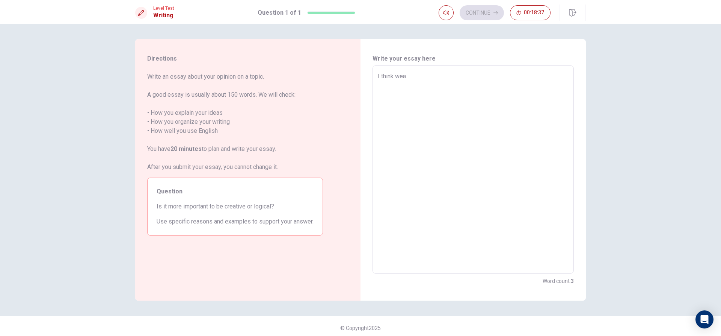
type textarea "x"
type textarea "I think weal"
type textarea "x"
type textarea "I think weall"
type textarea "x"
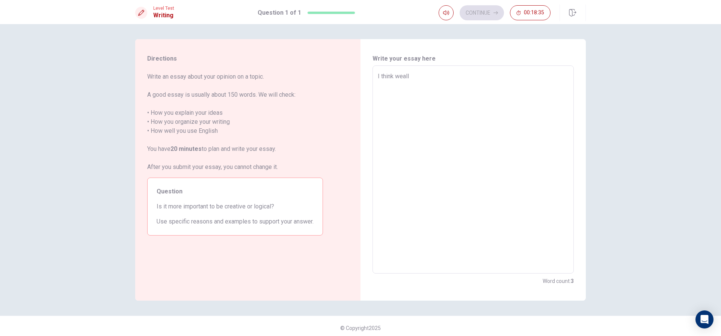
type textarea "I think weal"
type textarea "x"
type textarea "I think wea"
type textarea "x"
type textarea "I think we"
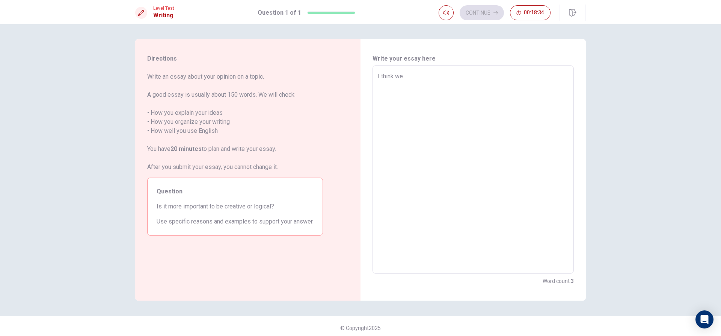
type textarea "x"
type textarea "I think we"
type textarea "x"
type textarea "I think we a"
type textarea "x"
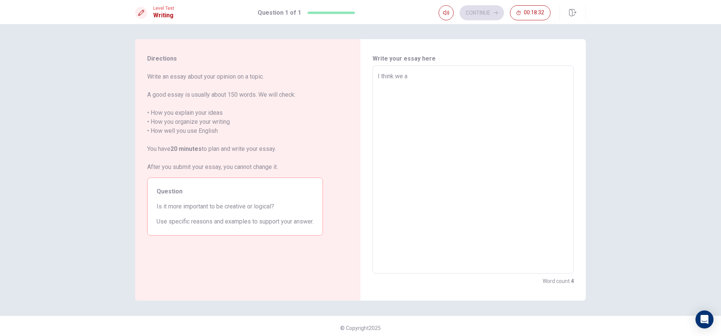
type textarea "I think we al"
type textarea "x"
type textarea "I think we all"
type textarea "x"
type textarea "I think we alls"
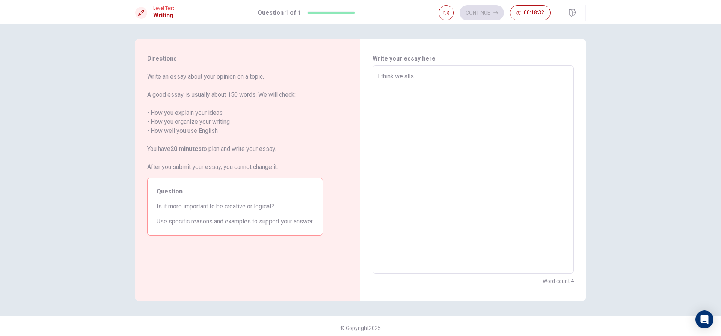
type textarea "x"
type textarea "I think we allsh"
type textarea "x"
type textarea "I think we allsho"
type textarea "x"
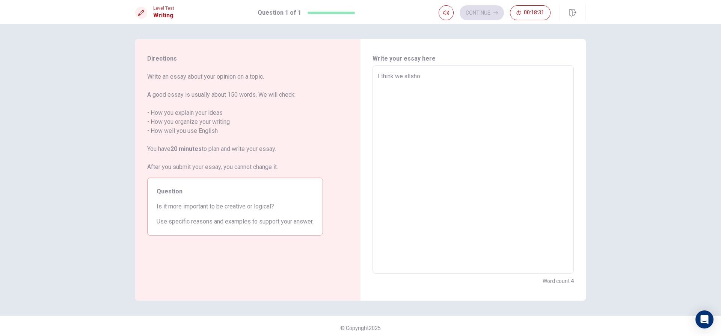
type textarea "I think we allshou"
type textarea "x"
type textarea "I think we allshoul"
type textarea "x"
type textarea "I think we allshould"
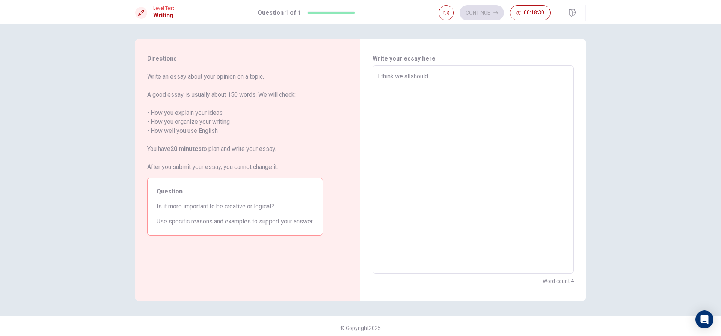
type textarea "x"
type textarea "I think we allshouldh"
type textarea "x"
type textarea "I think we allshouldha"
type textarea "x"
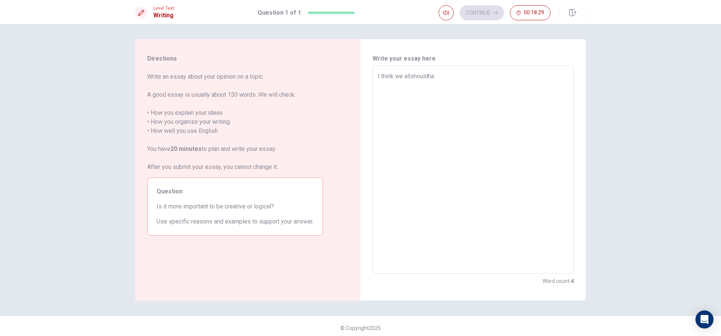
type textarea "I think we allshouldhav"
type textarea "x"
type textarea "I think we allshouldhave"
type textarea "x"
type textarea "I think we allshouldhave"
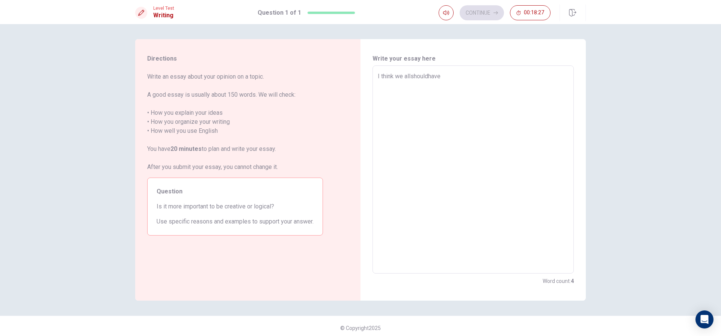
type textarea "x"
type textarea "I think we allshouldhave"
type textarea "x"
type textarea "I think we allshouldhav"
type textarea "x"
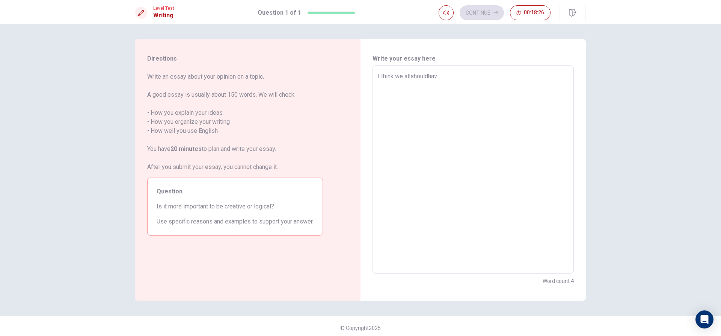
type textarea "I think we allshouldha"
type textarea "x"
type textarea "I think we allshouldh"
type textarea "x"
type textarea "I think we allshould"
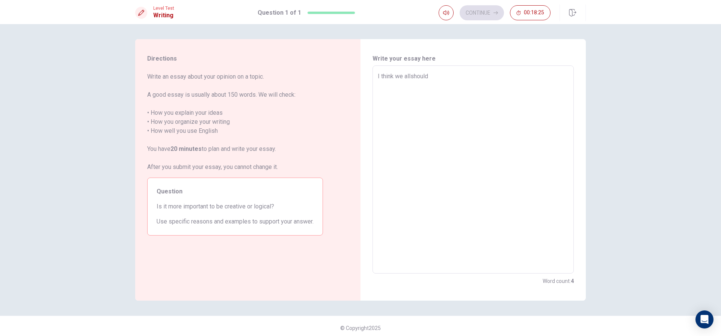
type textarea "x"
type textarea "I think we allshoul"
type textarea "x"
type textarea "I think we allshou"
type textarea "x"
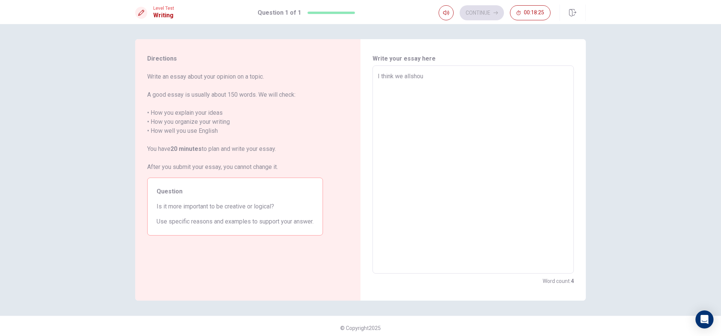
type textarea "I think we allsho"
type textarea "x"
type textarea "I think we allsh"
type textarea "x"
type textarea "I think we alls"
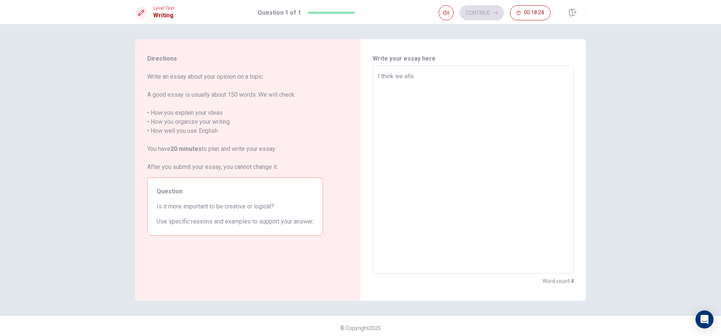
type textarea "x"
type textarea "I think we all"
type textarea "x"
type textarea "I think we all"
type textarea "x"
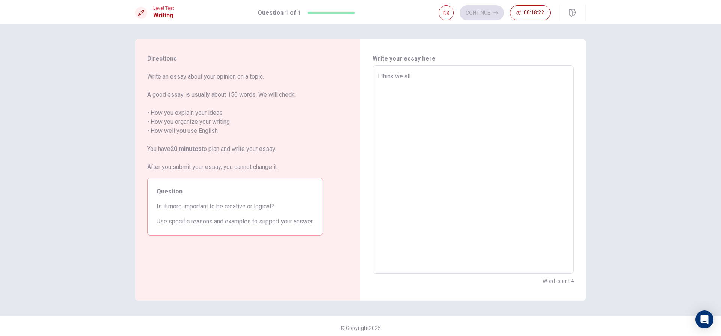
type textarea "I think we all"
type textarea "x"
type textarea "I think we all"
type textarea "x"
type textarea "I think we all s"
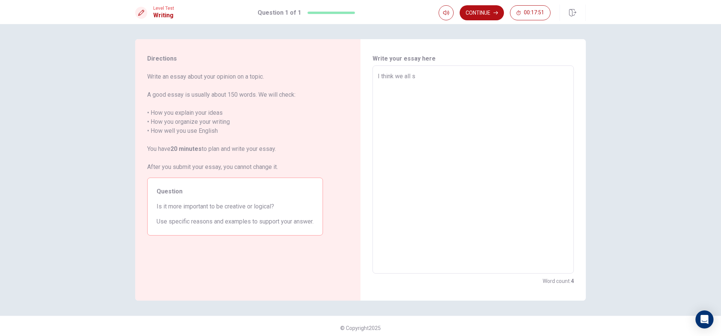
type textarea "x"
type textarea "I think we all sh"
type textarea "x"
type textarea "I think we all sho"
type textarea "x"
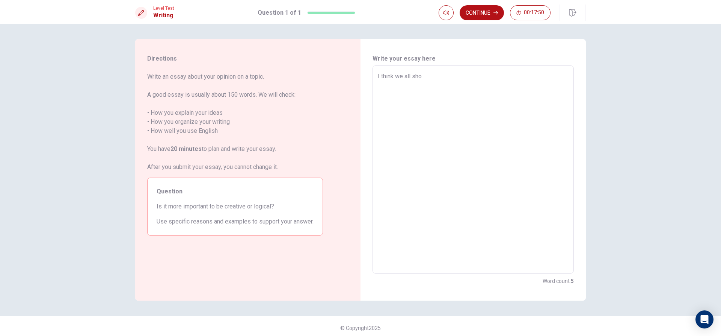
type textarea "I think we all shou"
type textarea "x"
type textarea "I think we all shoud"
type textarea "x"
type textarea "I think we all shoud"
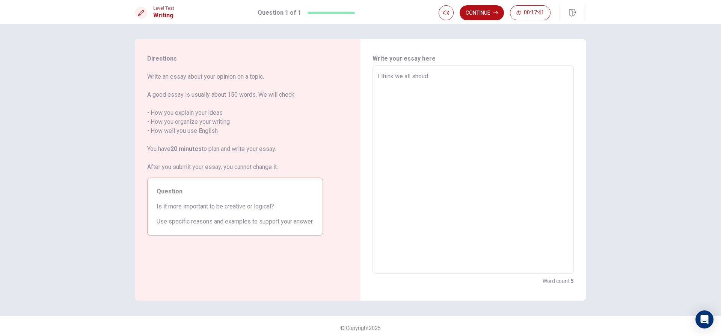
type textarea "x"
type textarea "I think we all shoud"
type textarea "x"
type textarea "I think we all shoud"
type textarea "x"
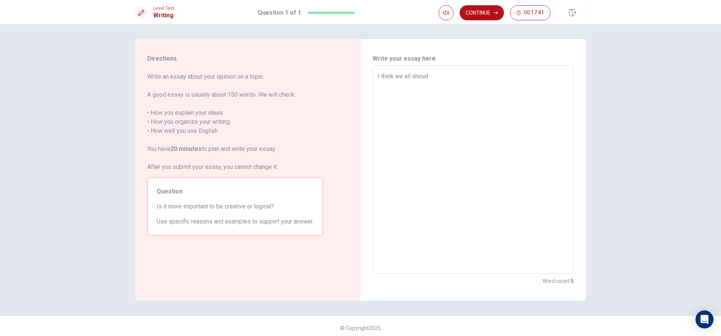
type textarea "I think we all shoud"
type textarea "x"
type textarea "I think we all shoud"
type textarea "x"
type textarea "I think we all shoud"
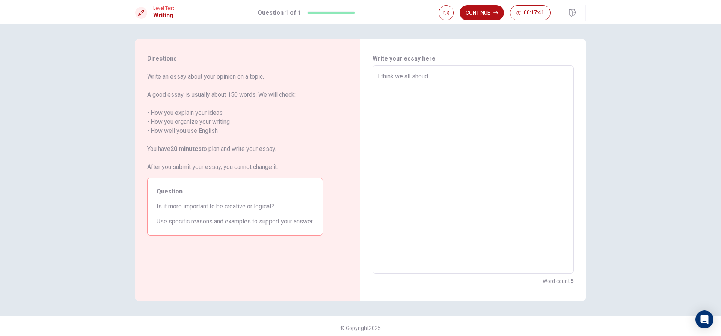
type textarea "x"
type textarea "I think we all shoud"
type textarea "x"
type textarea "I think we all shoud b"
type textarea "x"
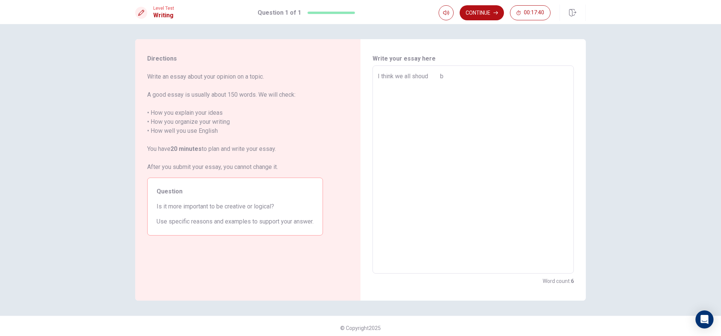
type textarea "I think we all shoud be"
type textarea "x"
type textarea "I think we all shoud b"
type textarea "x"
type textarea "I think we all shoud"
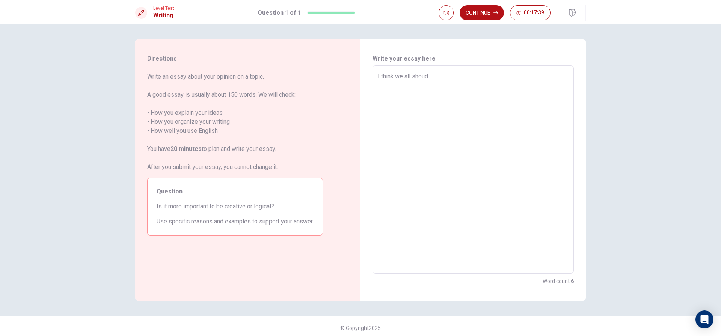
type textarea "x"
type textarea "I think we all shoud"
type textarea "x"
type textarea "I think we all shoud"
type textarea "x"
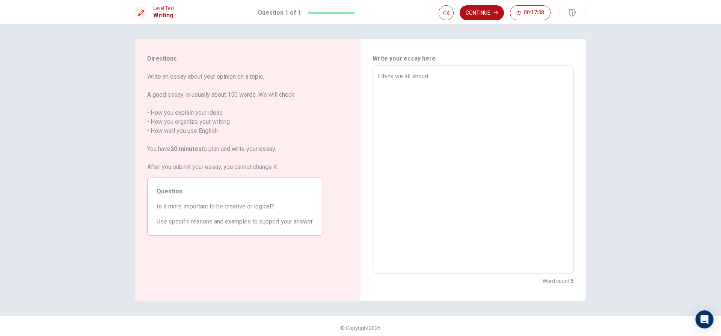
type textarea "I think we all shoud"
type textarea "x"
type textarea "I think we all shoud"
type textarea "x"
type textarea "I think we all shoud"
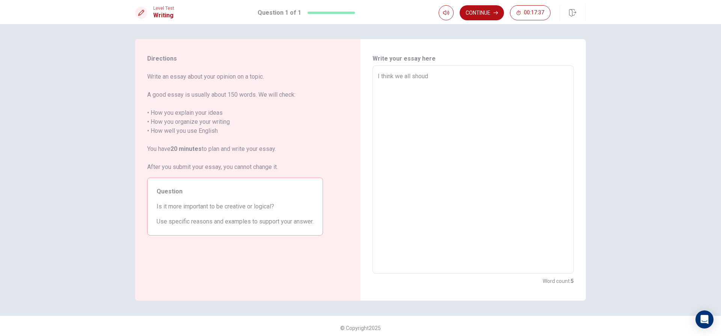
type textarea "x"
type textarea "I think we all shoud"
type textarea "x"
type textarea "I think we all shoud"
type textarea "x"
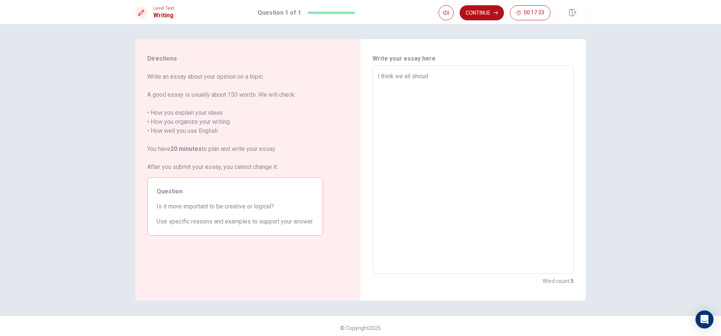
type textarea "I think we all shoud b"
type textarea "x"
type textarea "I think we all shoud be"
type textarea "x"
type textarea "I think we all shoud be"
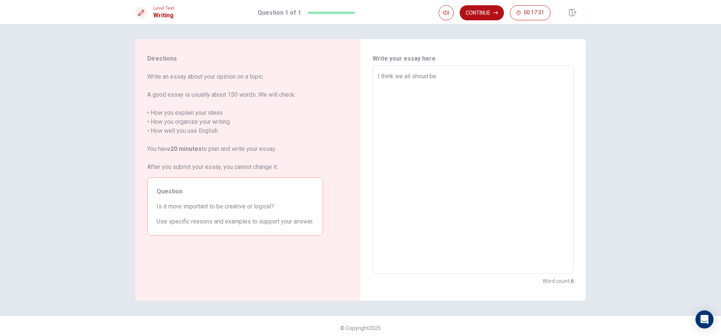
type textarea "x"
type textarea "I think we all shoud be a"
type textarea "x"
type textarea "I think we all shoud be an"
type textarea "x"
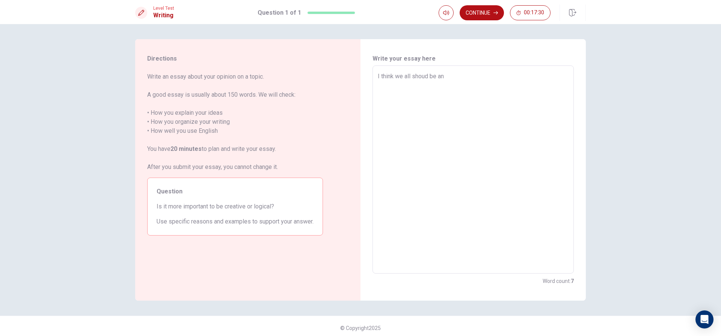
type textarea "I think we all shoud be and"
type textarea "x"
type textarea "I think we all shoud be and"
type textarea "x"
type textarea "I think we all shoud be and c"
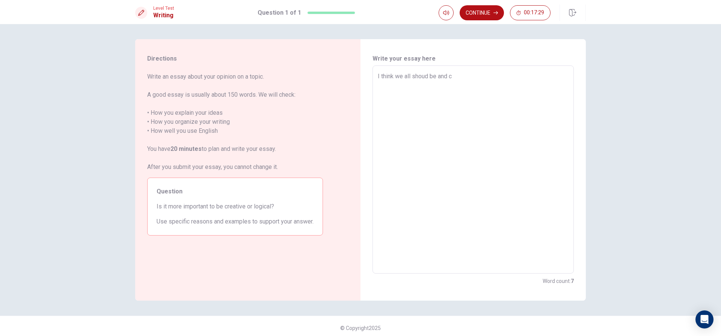
type textarea "x"
type textarea "I think we all shoud be and cr"
type textarea "x"
type textarea "I think we all shoud be and cre"
type textarea "x"
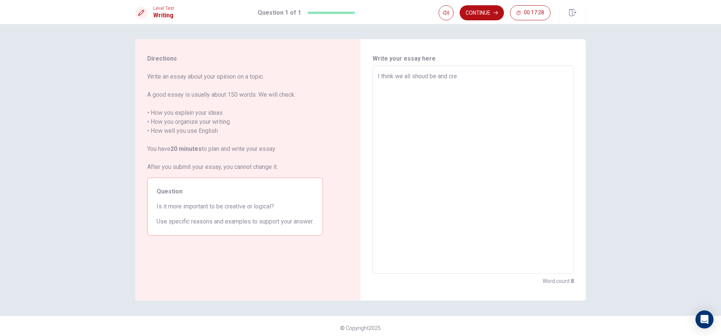
type textarea "I think we all shoud be and crea"
type textarea "x"
type textarea "I think we all shoud be and creat"
type textarea "x"
type textarea "I think we all shoud be and creati"
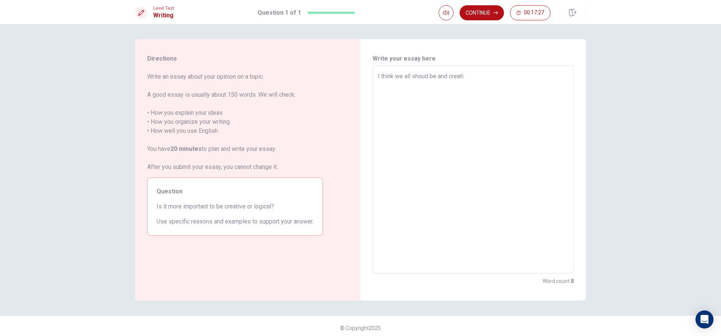
type textarea "x"
type textarea "I think we all shoud be and creativ"
type textarea "x"
type textarea "I think we all shoud be and creative"
type textarea "x"
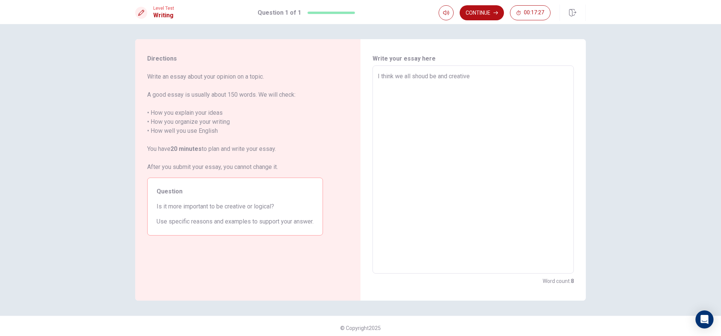
type textarea "I think we all shoud be and creative"
type textarea "x"
type textarea "I think we all shoud be and creative b"
type textarea "x"
type textarea "I think we all shoud be and creative be"
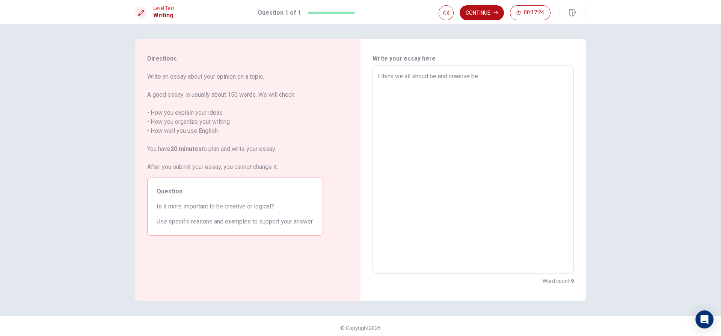
type textarea "x"
type textarea "I think we all shoud be and creative bec"
type textarea "x"
type textarea "I think we all shoud be and creative beca"
type textarea "x"
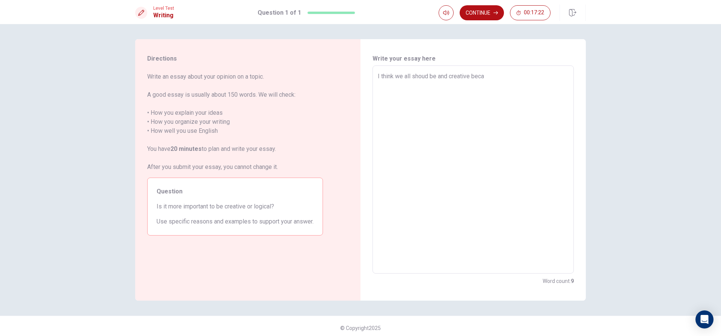
type textarea "I think we all shoud be and creative becau"
type textarea "x"
type textarea "I think we all shoud be and creative becaus"
type textarea "x"
type textarea "I think we all shoud be and creative because"
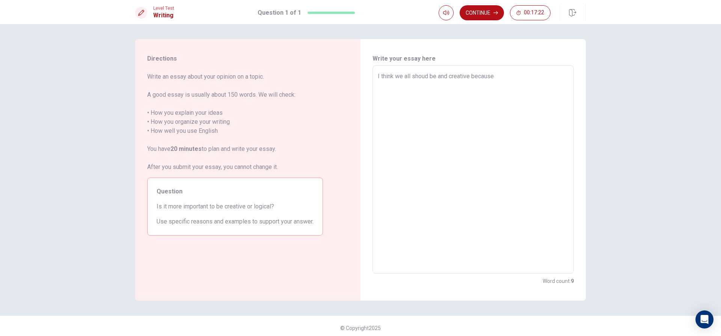
type textarea "x"
type textarea "I think we all shoud be and creative because"
type textarea "x"
type textarea "I think we all shoud be and creative because w"
type textarea "x"
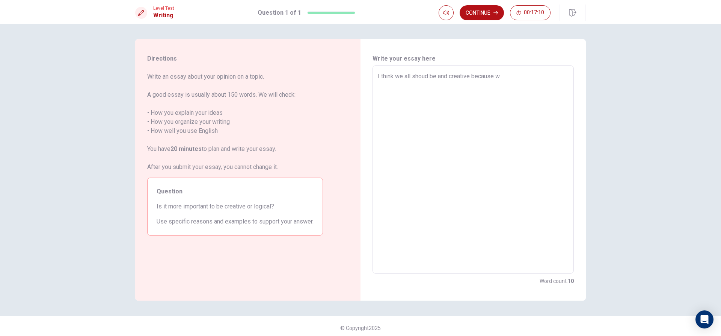
type textarea "I think we all shoud be and creative because we"
type textarea "x"
type textarea "I think we all shoud be and creative because we"
type textarea "x"
type textarea "I think we all shoud be and creative because we c"
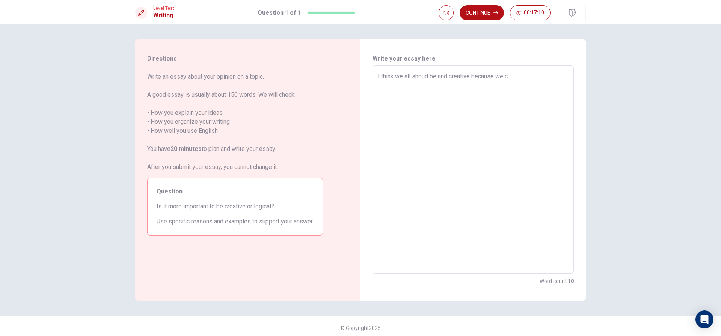
type textarea "x"
type textarea "I think we all shoud be and creative because we ca"
type textarea "x"
type textarea "I think we all shoud be and creative because we can"
type textarea "x"
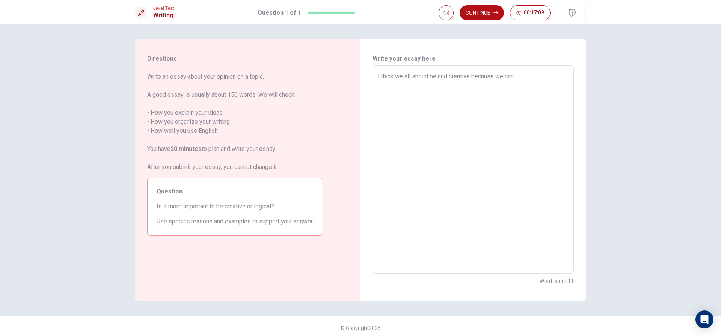
type textarea "I think we all shoud be and creative because we can"
type textarea "x"
click at [534, 85] on textarea "I think we all shoud be and creative because we we can use imaganation and be o…" at bounding box center [473, 169] width 191 height 195
click at [496, 92] on textarea "I think we all shoud be and creative because we we can use imaganation and be o…" at bounding box center [473, 169] width 191 height 195
click at [454, 103] on textarea "I think we all shoud be and creative because we we can use imaganation and be o…" at bounding box center [473, 169] width 191 height 195
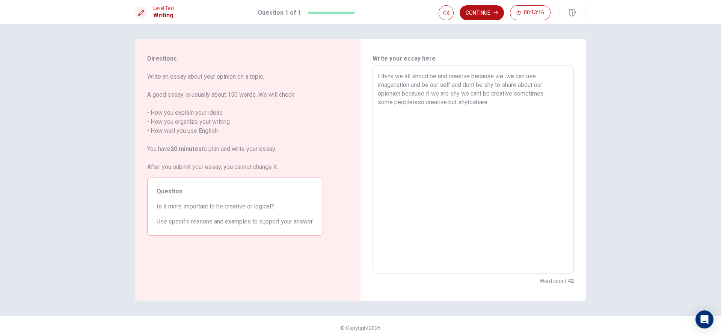
click at [464, 101] on textarea "I think we all shoud be and creative because we we can use imaganation and be o…" at bounding box center [473, 169] width 191 height 195
click at [488, 103] on textarea "I think we all shoud be and creative because we we can use imaganation and be o…" at bounding box center [473, 169] width 191 height 195
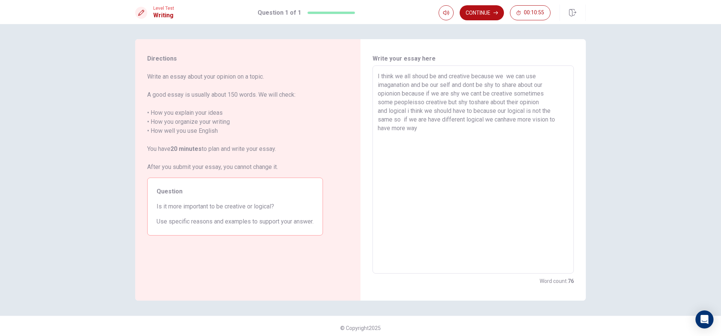
click at [558, 119] on textarea "I think we all shoud be and creative because we we can use imaganation and be o…" at bounding box center [473, 169] width 191 height 195
click at [429, 127] on textarea "I think we all shoud be and creative because we we can use imaganation and be o…" at bounding box center [473, 169] width 191 height 195
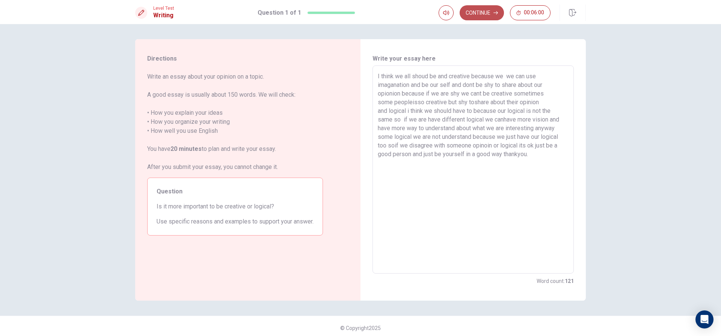
click at [471, 11] on button "Continue" at bounding box center [482, 12] width 44 height 15
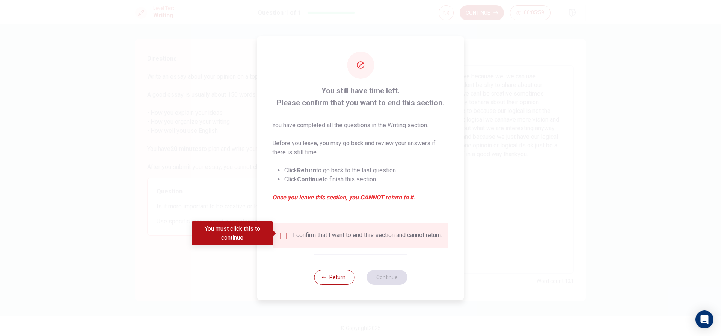
click at [309, 239] on div "I confirm that I want to end this section and cannot return." at bounding box center [367, 235] width 149 height 9
click at [285, 231] on input "You must click this to continue" at bounding box center [284, 235] width 9 height 9
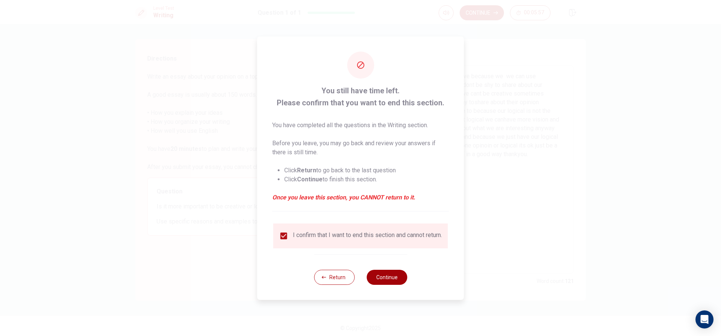
click at [389, 278] on button "Continue" at bounding box center [387, 276] width 41 height 15
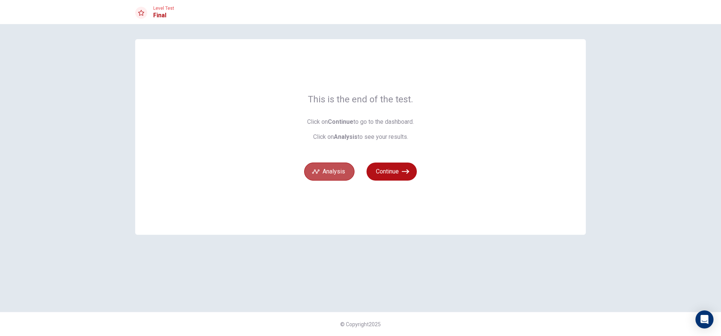
click at [326, 175] on button "Analysis" at bounding box center [329, 171] width 50 height 18
